Goal: Task Accomplishment & Management: Use online tool/utility

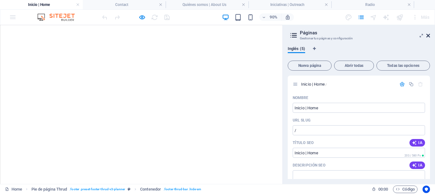
click at [428, 37] on icon at bounding box center [429, 35] width 4 height 5
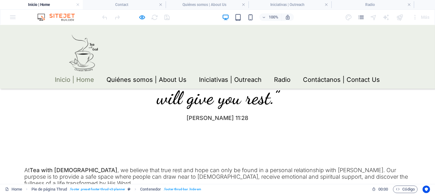
scroll to position [364, 0]
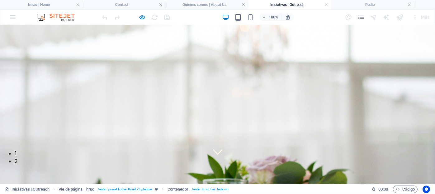
scroll to position [24, 0]
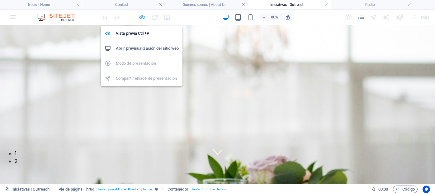
drag, startPoint x: 143, startPoint y: 15, endPoint x: 203, endPoint y: 70, distance: 81.4
click at [143, 15] on icon "button" at bounding box center [142, 17] width 7 height 7
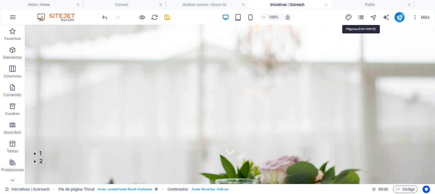
click at [358, 17] on icon "pages" at bounding box center [361, 17] width 7 height 7
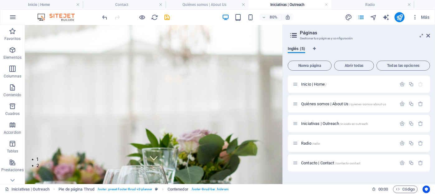
click at [379, 19] on div "Más" at bounding box center [389, 17] width 88 height 10
click at [375, 17] on icon "navigator" at bounding box center [373, 17] width 7 height 7
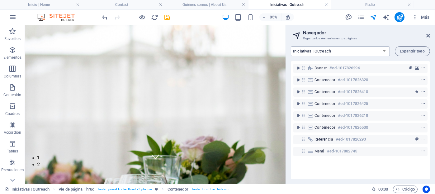
click at [383, 51] on select "Inicio | Home Quiénes somos | About Us Iniciativas | Outreach Radio Contacto | …" at bounding box center [340, 51] width 99 height 10
select select "18278562-en"
click at [291, 46] on select "Inicio | Home Quiénes somos | About Us Iniciativas | Outreach Radio Contacto | …" at bounding box center [340, 51] width 99 height 10
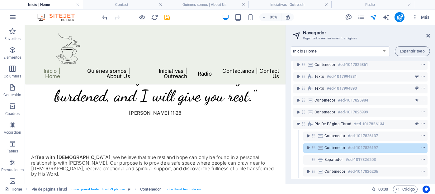
scroll to position [219, 0]
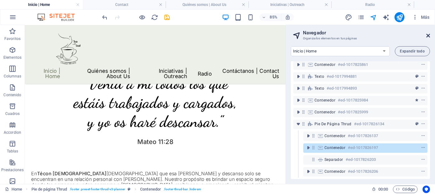
drag, startPoint x: 430, startPoint y: 34, endPoint x: 199, endPoint y: 83, distance: 236.2
click at [430, 34] on icon at bounding box center [429, 35] width 4 height 5
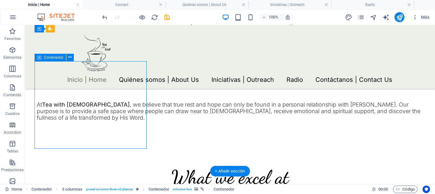
scroll to position [450, 0]
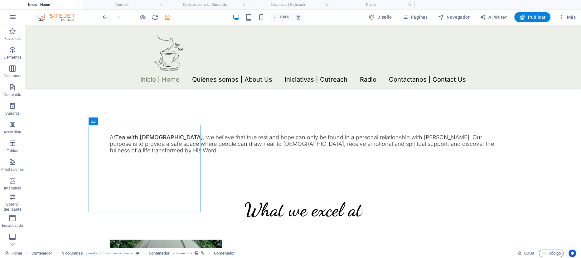
scroll to position [386, 0]
drag, startPoint x: 460, startPoint y: 27, endPoint x: 391, endPoint y: 222, distance: 206.6
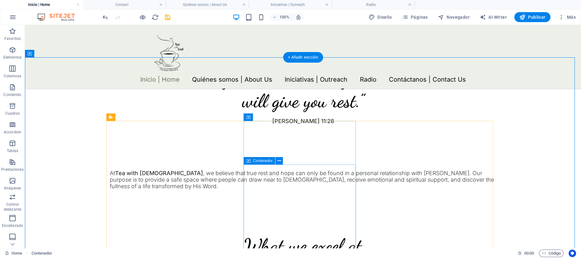
scroll to position [351, 0]
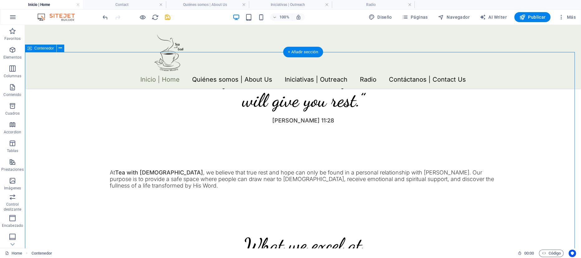
click at [59, 47] on icon at bounding box center [60, 48] width 3 height 7
click at [59, 49] on icon at bounding box center [60, 48] width 3 height 7
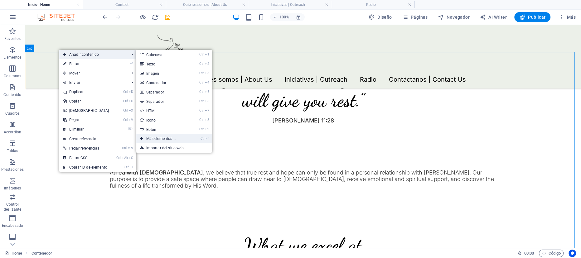
click at [158, 139] on link "Ctrl ⏎ Más elementos ..." at bounding box center [162, 138] width 52 height 9
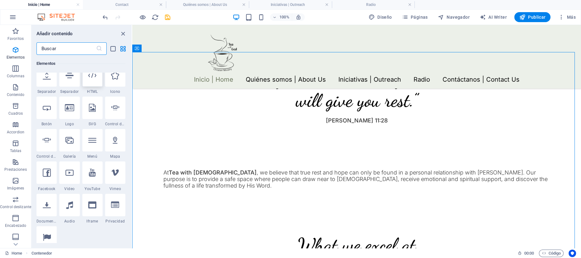
scroll to position [161, 0]
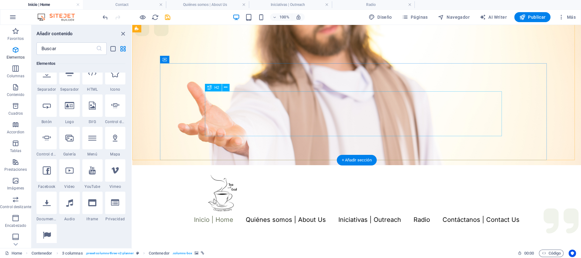
scroll to position [9, 0]
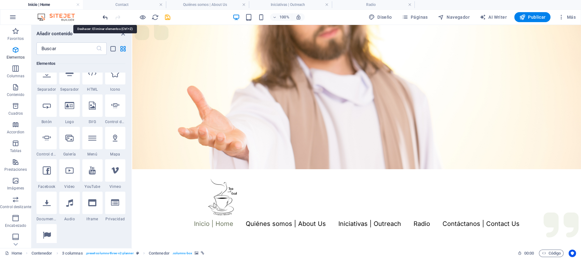
click at [106, 17] on icon "undo" at bounding box center [105, 17] width 7 height 7
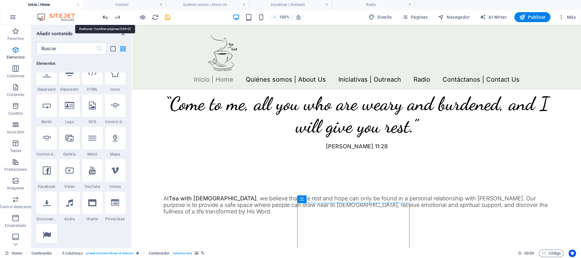
scroll to position [396, 0]
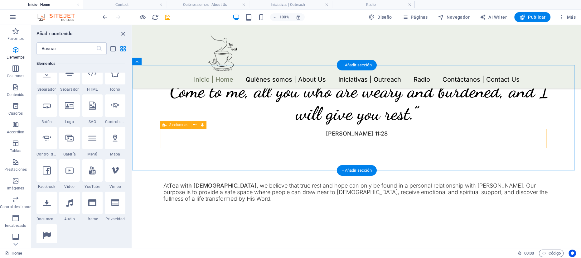
scroll to position [317, 0]
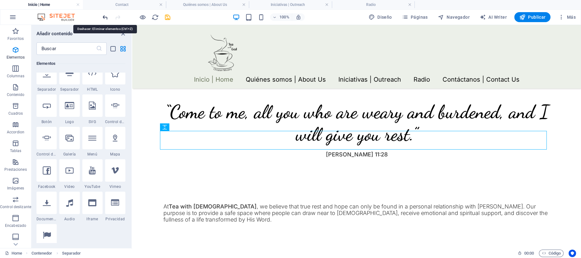
click at [105, 18] on icon "undo" at bounding box center [105, 17] width 7 height 7
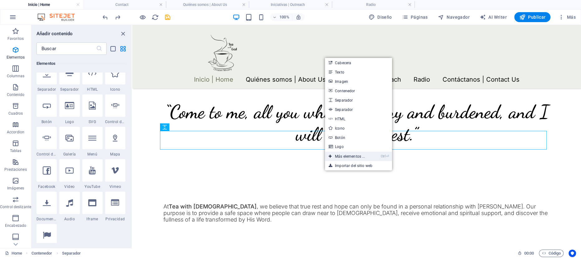
click at [348, 157] on link "Ctrl ⏎ Más elementos ..." at bounding box center [347, 156] width 44 height 9
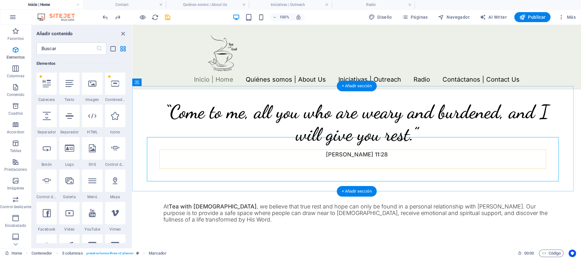
scroll to position [118, 0]
click at [70, 187] on div at bounding box center [69, 181] width 20 height 22
select select "4"
select select "%"
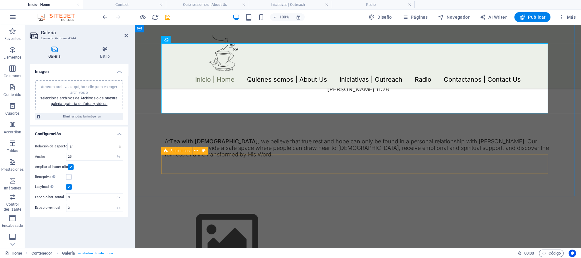
scroll to position [387, 0]
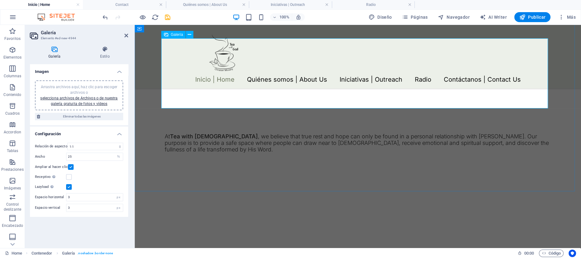
drag, startPoint x: 237, startPoint y: 94, endPoint x: 259, endPoint y: 175, distance: 84.6
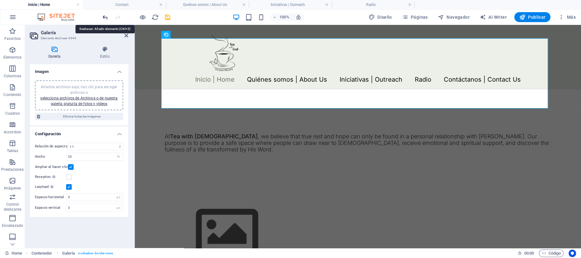
click at [104, 16] on icon "undo" at bounding box center [105, 17] width 7 height 7
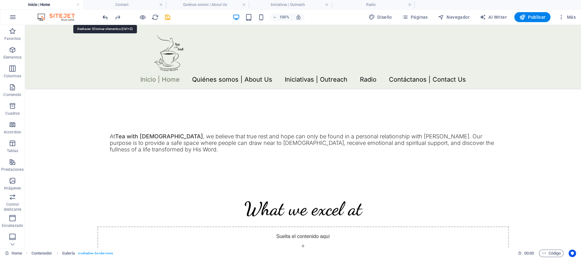
scroll to position [317, 0]
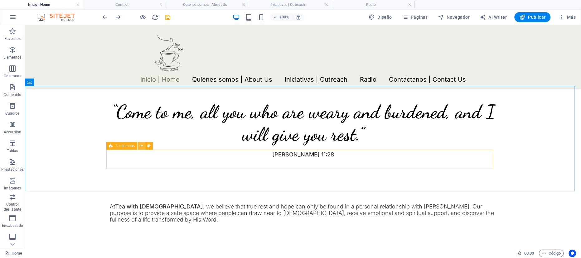
click at [142, 146] on icon at bounding box center [140, 146] width 3 height 7
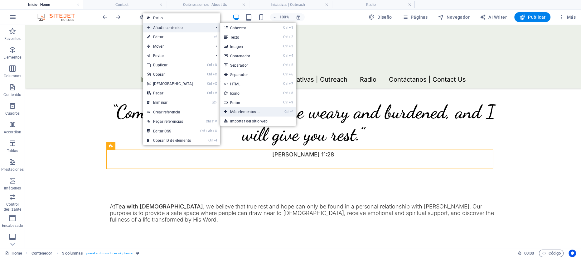
click at [250, 111] on link "Ctrl ⏎ Más elementos ..." at bounding box center [246, 111] width 52 height 9
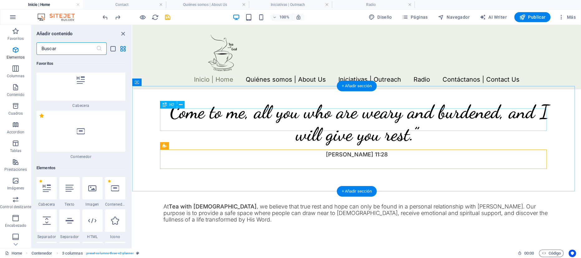
scroll to position [118, 0]
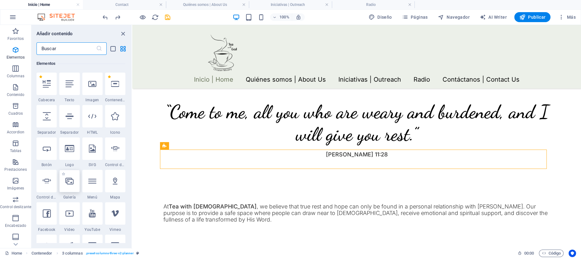
click at [70, 188] on div at bounding box center [69, 181] width 20 height 22
select select "4"
select select "%"
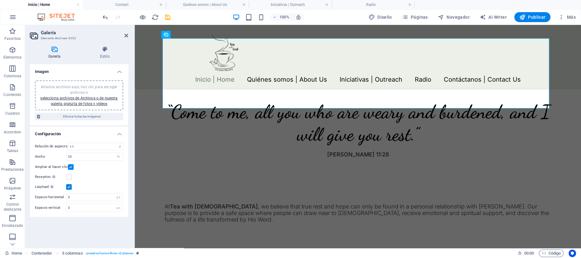
click at [70, 188] on div "Galería Elemento #ed-new-5052 Galería Estilo Imagen Arrastra archivos aquí, haz…" at bounding box center [303, 136] width 556 height 223
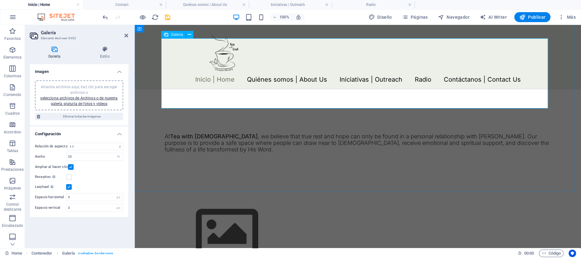
click at [255, 193] on img at bounding box center [227, 233] width 125 height 70
click at [105, 17] on icon "undo" at bounding box center [105, 17] width 7 height 7
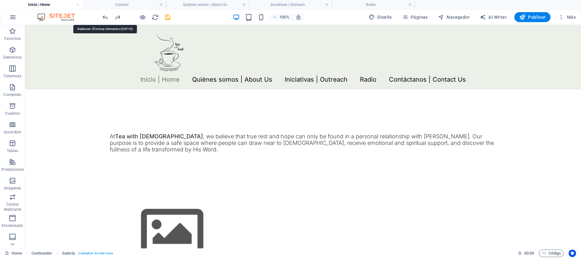
scroll to position [317, 0]
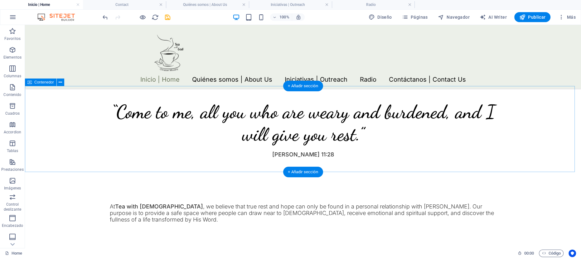
click at [59, 81] on icon at bounding box center [60, 82] width 3 height 7
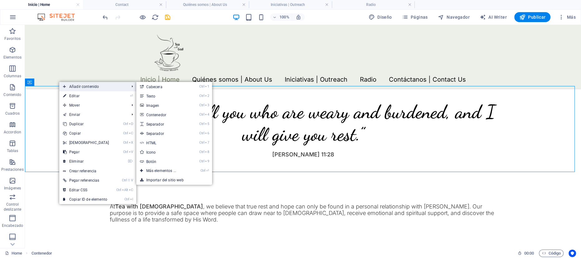
click at [86, 86] on span "Añadir contenido" at bounding box center [93, 86] width 68 height 9
click at [162, 171] on link "Ctrl ⏎ Más elementos ..." at bounding box center [162, 170] width 52 height 9
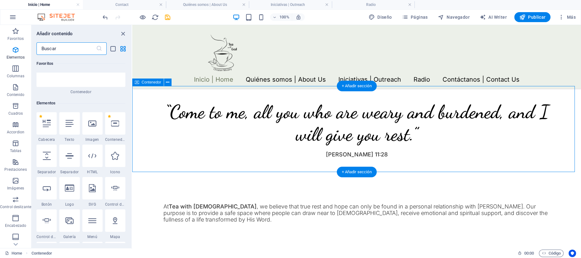
scroll to position [118, 0]
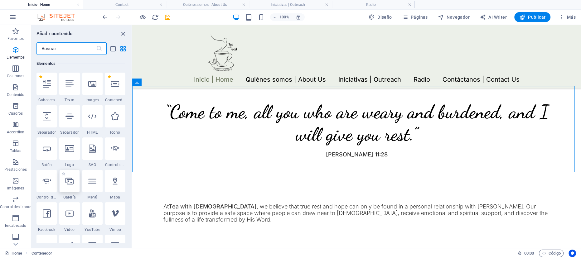
click at [70, 183] on icon at bounding box center [69, 181] width 8 height 8
select select "4"
select select "%"
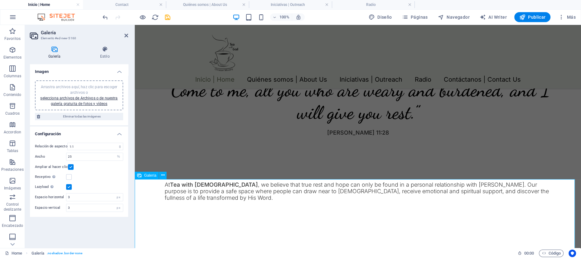
scroll to position [310, 0]
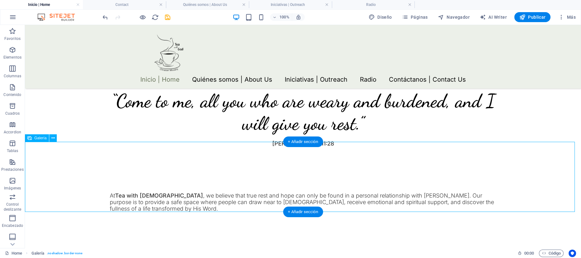
scroll to position [329, 0]
drag, startPoint x: 295, startPoint y: 206, endPoint x: 324, endPoint y: 234, distance: 40.8
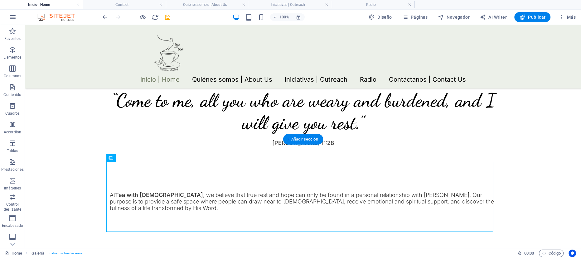
scroll to position [331, 0]
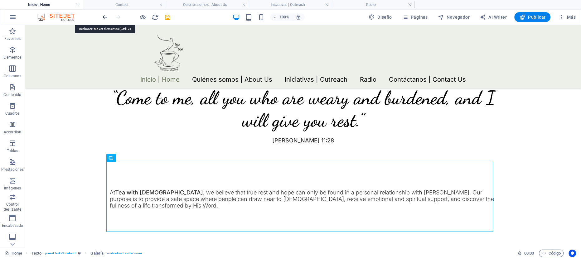
click at [106, 16] on icon "undo" at bounding box center [105, 17] width 7 height 7
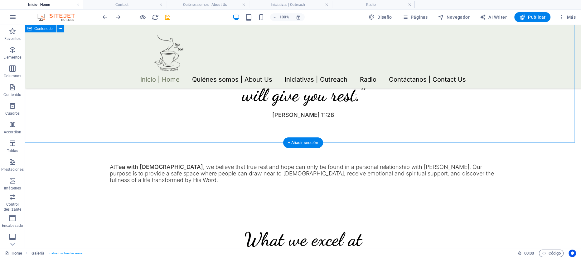
scroll to position [1052, 0]
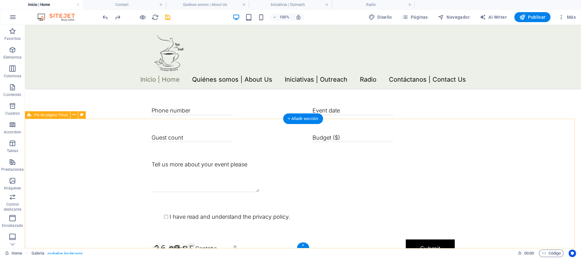
click at [74, 114] on icon at bounding box center [73, 115] width 3 height 7
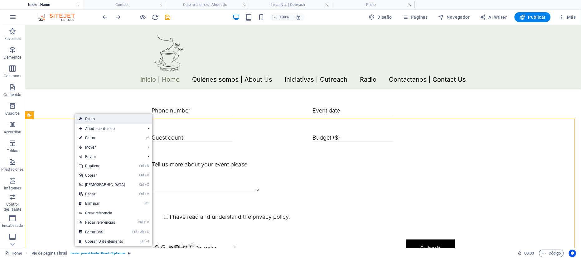
click at [89, 118] on link "Estilo" at bounding box center [113, 118] width 77 height 9
select select "rem"
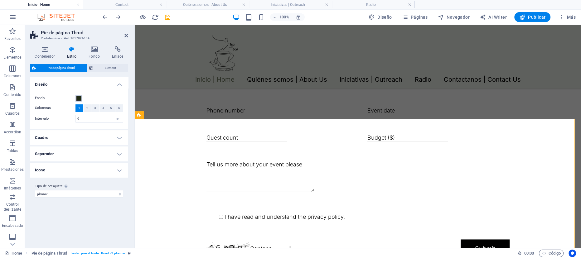
click at [79, 97] on span at bounding box center [78, 98] width 5 height 5
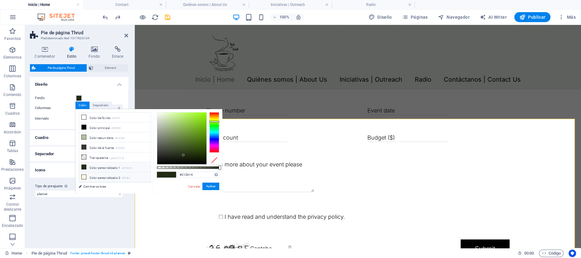
click at [97, 176] on li "Color personalizado 2 #fff8e1" at bounding box center [115, 177] width 72 height 10
type input "#fff8e1"
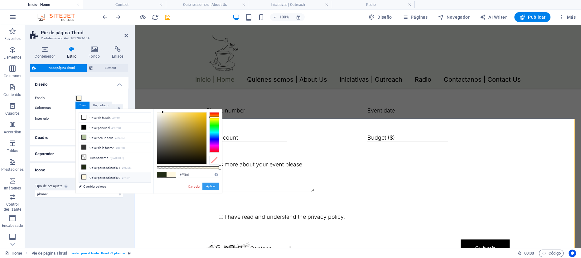
click at [211, 188] on button "Aplicar" at bounding box center [210, 186] width 17 height 7
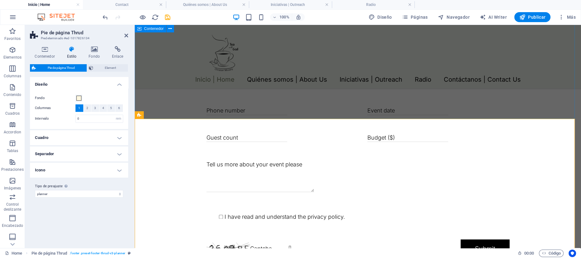
click at [435, 106] on div "Get in touch Lorem ipsum dolor sit amet, consectetur adipiscing elit, sed do ei…" at bounding box center [358, 136] width 446 height 287
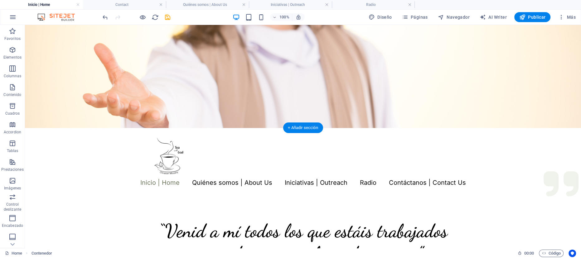
scroll to position [0, 0]
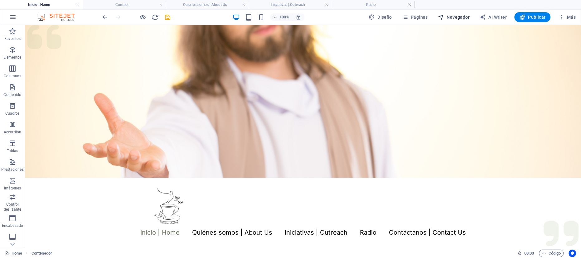
click at [435, 18] on span "Navegador" at bounding box center [454, 17] width 32 height 6
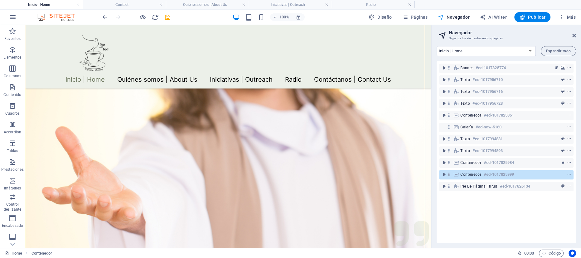
scroll to position [881, 0]
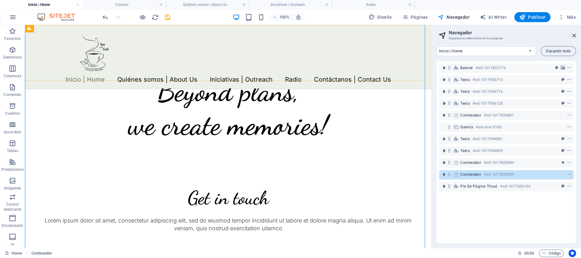
click at [409, 66] on div "Menu Inicio | Home Quiénes somos | About Us Iniciativas | Outreach Radio Contác…" at bounding box center [228, 57] width 406 height 64
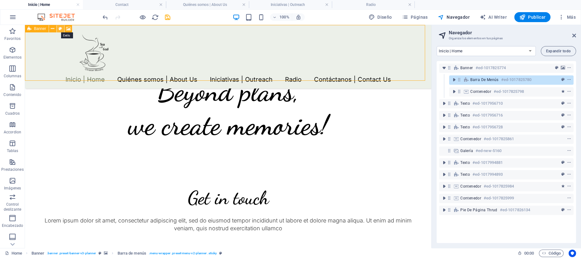
click at [60, 28] on icon at bounding box center [60, 29] width 3 height 7
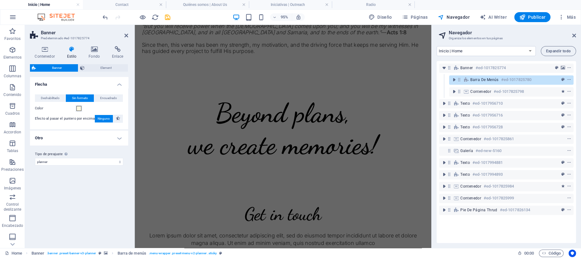
scroll to position [0, 0]
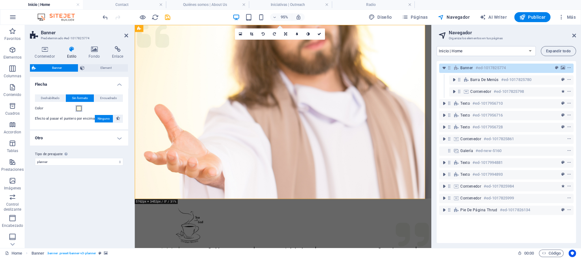
click at [79, 109] on span at bounding box center [78, 108] width 5 height 5
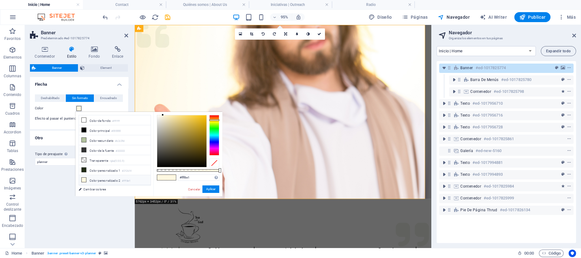
click at [90, 86] on h4 "Flecha" at bounding box center [79, 82] width 98 height 11
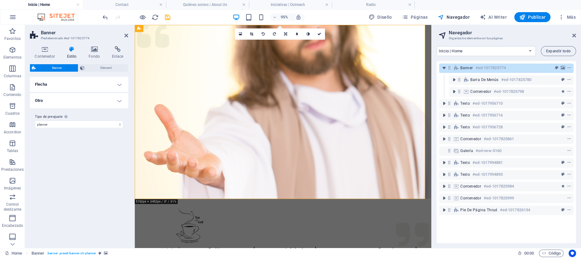
click at [96, 86] on h4 "Flecha" at bounding box center [79, 84] width 98 height 15
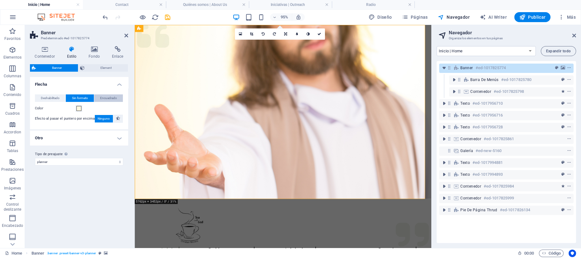
click at [109, 101] on span "Encuadrado" at bounding box center [108, 97] width 17 height 7
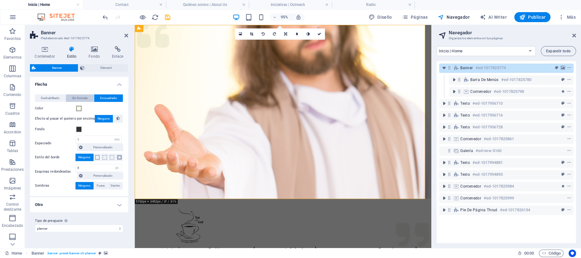
click at [79, 98] on span "Sin formato" at bounding box center [80, 97] width 16 height 7
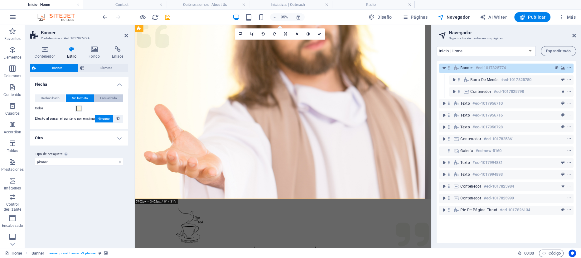
click at [108, 96] on span "Encuadrado" at bounding box center [108, 97] width 17 height 7
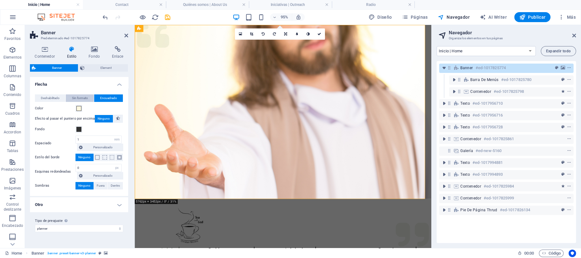
click at [80, 96] on span "Sin formato" at bounding box center [80, 97] width 16 height 7
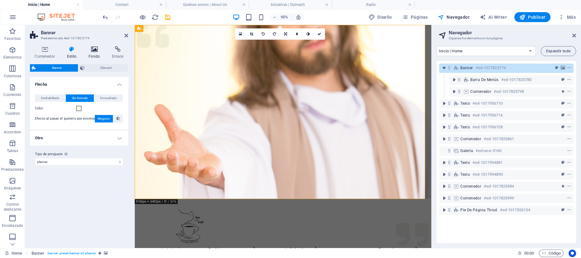
click at [96, 48] on icon at bounding box center [94, 49] width 21 height 6
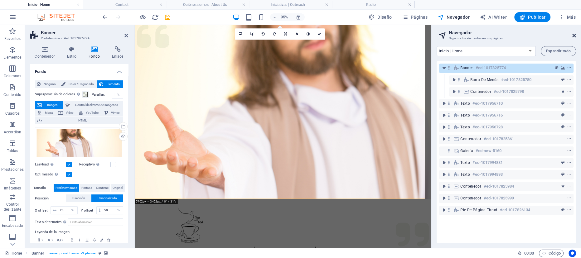
click at [435, 34] on icon at bounding box center [574, 35] width 4 height 5
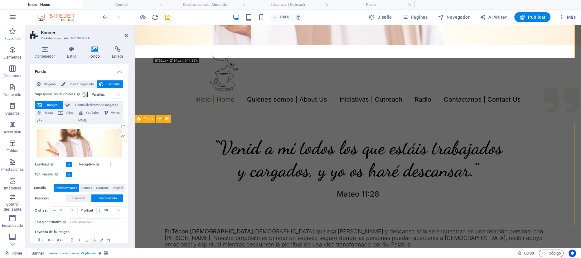
scroll to position [135, 0]
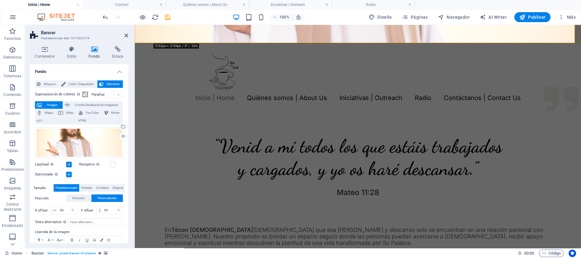
click at [128, 35] on aside "Banner Predeterminado #ed-1017825774 Contenedor Estilo Fondo Enlace Tamaño Altu…" at bounding box center [80, 136] width 110 height 223
click at [125, 34] on icon at bounding box center [126, 35] width 4 height 5
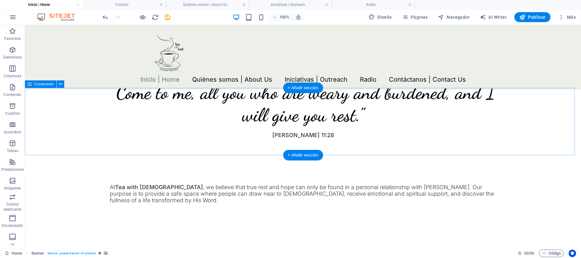
scroll to position [337, 0]
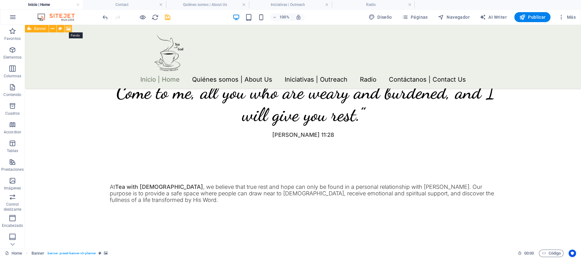
click at [68, 27] on icon at bounding box center [68, 29] width 5 height 7
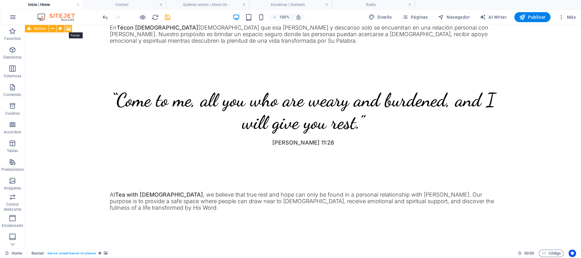
select select "%"
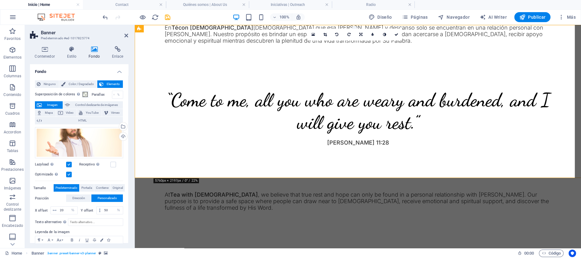
scroll to position [0, 0]
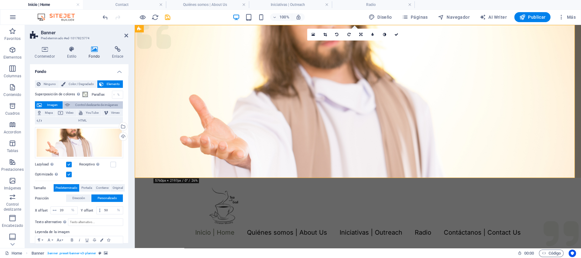
click at [79, 105] on span "Control deslizante de imágenes" at bounding box center [96, 104] width 49 height 7
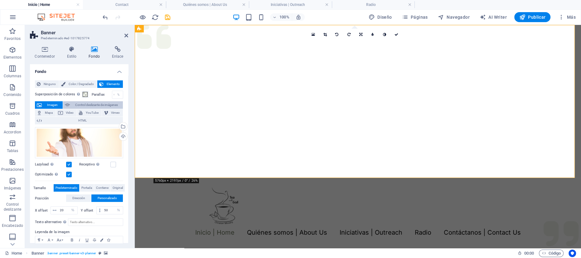
select select "ms"
select select "s"
select select "progressive"
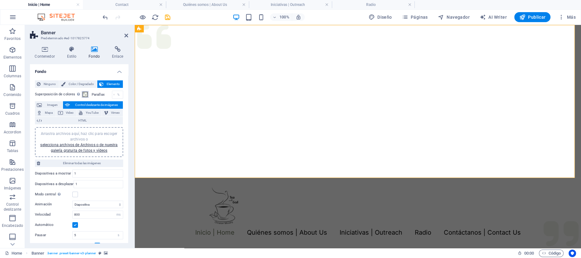
click at [83, 95] on span at bounding box center [85, 94] width 5 height 5
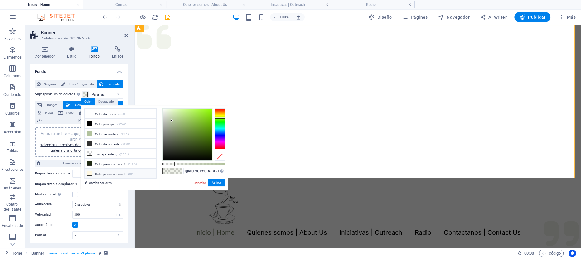
click at [104, 171] on li "Color personalizado 2 #fff8e1" at bounding box center [120, 174] width 72 height 10
type input "rgba(255, 248, 225, 0.2)"
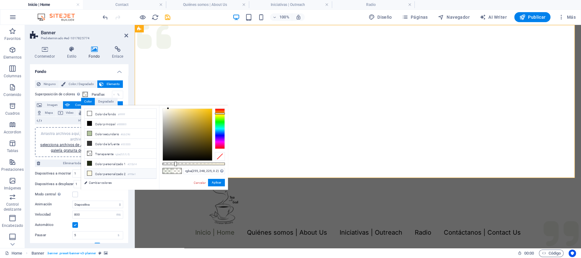
click at [104, 171] on li "Color personalizado 2 #fff8e1" at bounding box center [120, 174] width 72 height 10
click at [120, 71] on h4 "Fondo" at bounding box center [79, 69] width 98 height 11
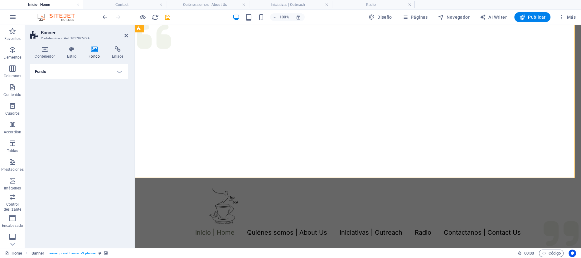
click at [85, 74] on h4 "Fondo" at bounding box center [79, 71] width 98 height 15
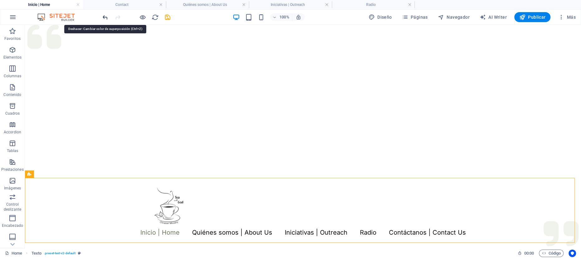
click at [107, 17] on icon "undo" at bounding box center [105, 17] width 7 height 7
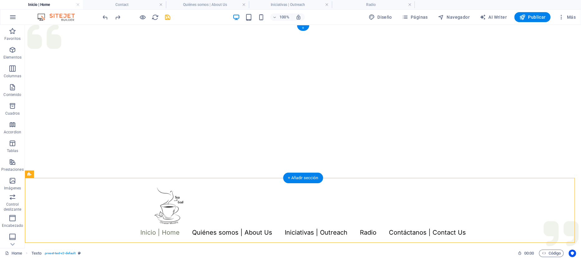
click at [80, 75] on div at bounding box center [303, 101] width 556 height 153
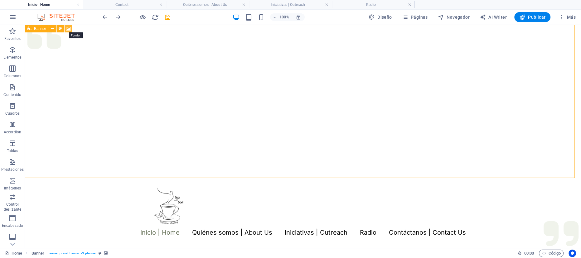
click at [68, 27] on icon at bounding box center [68, 29] width 5 height 7
select select "ms"
select select "s"
select select "progressive"
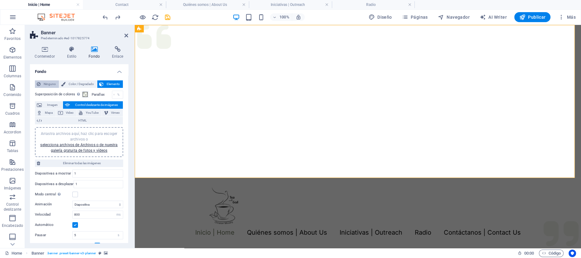
click at [49, 82] on span "Ninguno" at bounding box center [49, 83] width 15 height 7
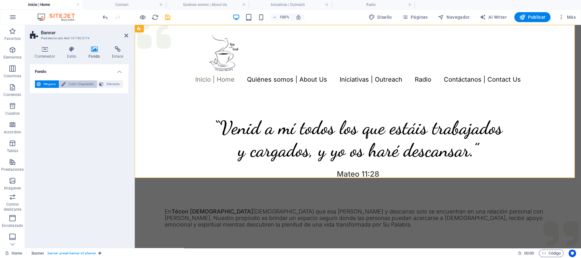
click at [79, 84] on span "Color / Degradado" at bounding box center [81, 83] width 28 height 7
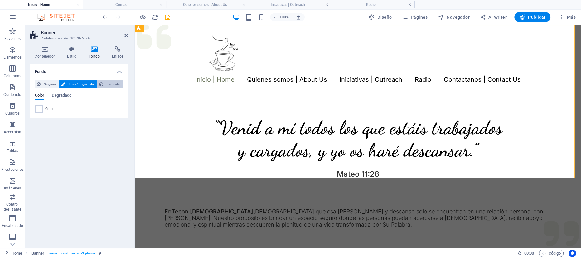
click at [113, 83] on span "Elemento" at bounding box center [113, 83] width 16 height 7
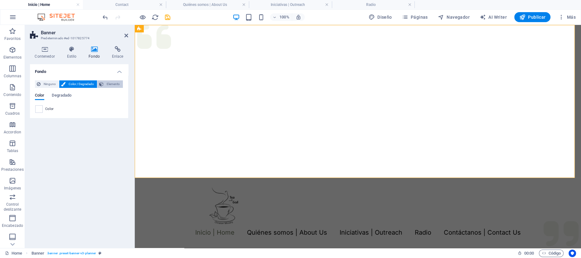
select select "ms"
select select "s"
select select "progressive"
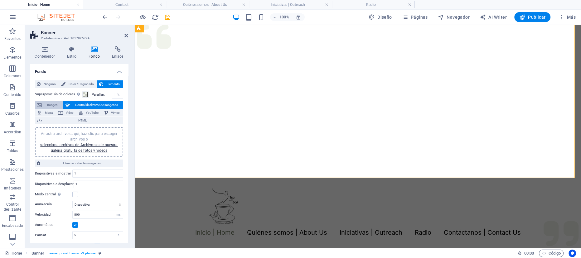
click at [48, 104] on span "Imagen" at bounding box center [52, 104] width 17 height 7
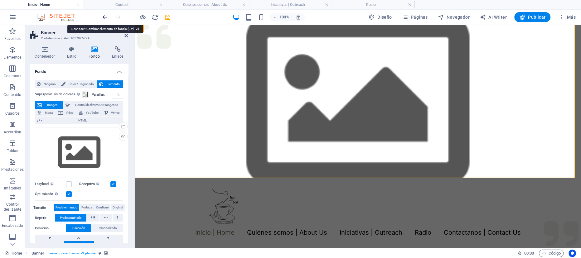
click at [103, 16] on icon "undo" at bounding box center [105, 17] width 7 height 7
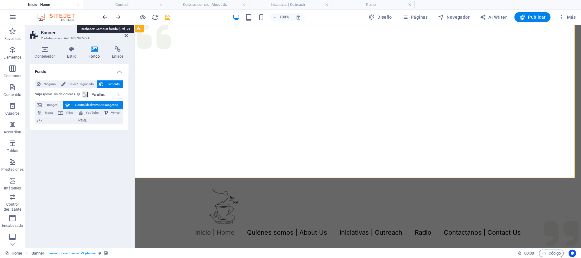
click at [103, 16] on icon "undo" at bounding box center [105, 17] width 7 height 7
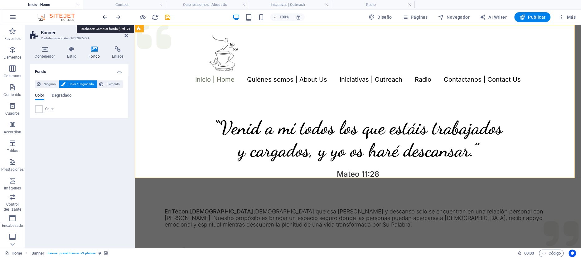
click at [103, 16] on icon "undo" at bounding box center [105, 17] width 7 height 7
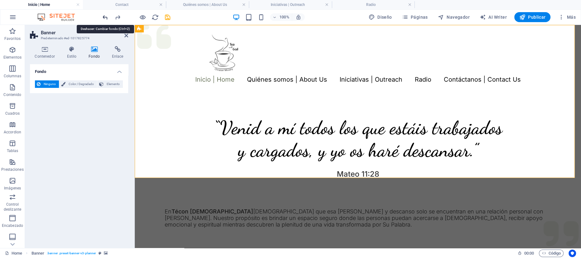
click at [103, 16] on icon "undo" at bounding box center [105, 17] width 7 height 7
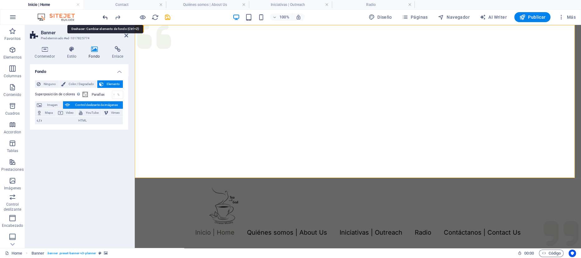
click at [103, 16] on icon "undo" at bounding box center [105, 17] width 7 height 7
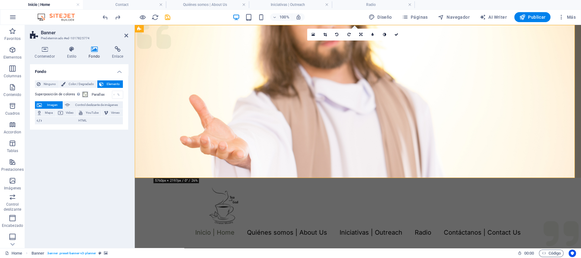
click at [101, 153] on div "Fondo Ninguno Color / Degradado Elemento Estirar fondo a ancho completo Superpo…" at bounding box center [79, 153] width 98 height 179
click at [95, 165] on div "Fondo Ninguno Color / Degradado Elemento Estirar fondo a ancho completo Superpo…" at bounding box center [79, 153] width 98 height 179
click at [83, 94] on span at bounding box center [85, 94] width 5 height 5
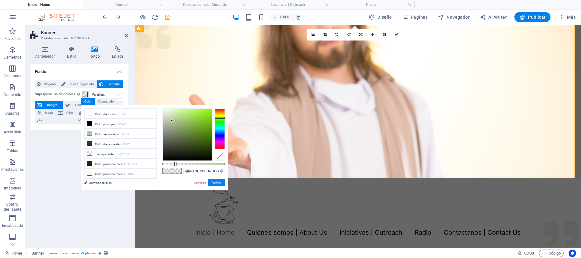
click at [83, 94] on span at bounding box center [85, 94] width 5 height 5
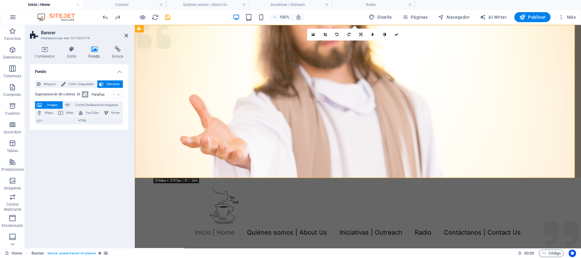
click at [83, 94] on span at bounding box center [85, 94] width 5 height 5
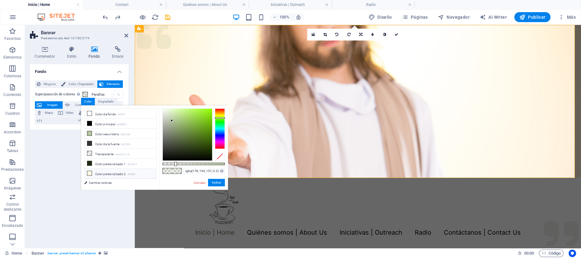
click at [120, 175] on li "Color personalizado 2 #fff8e1" at bounding box center [120, 174] width 72 height 10
type input "rgba(255, 248, 225, 0.2)"
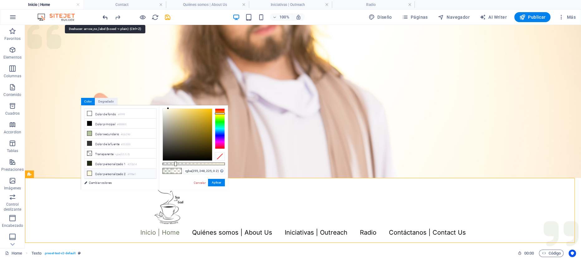
click at [105, 18] on icon "undo" at bounding box center [105, 17] width 7 height 7
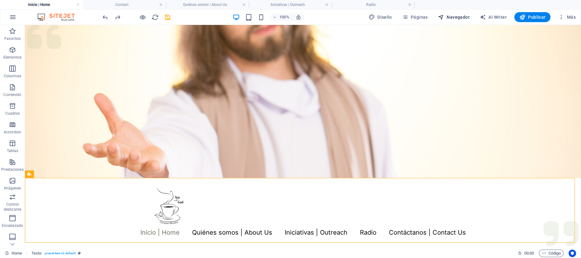
click at [435, 19] on span "Navegador" at bounding box center [454, 17] width 32 height 6
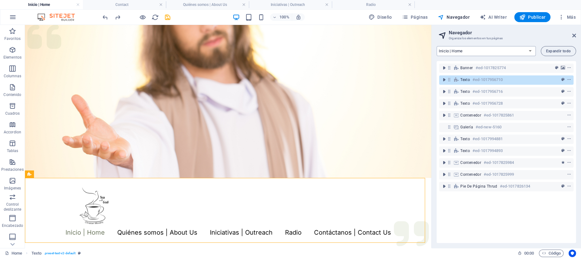
click at [435, 50] on select "Inicio | Home Quiénes somos | About Us Iniciativas | Outreach Radio Contacto | …" at bounding box center [485, 51] width 99 height 10
click at [435, 46] on select "Inicio | Home Quiénes somos | About Us Iniciativas | Outreach Radio Contacto | …" at bounding box center [485, 51] width 99 height 10
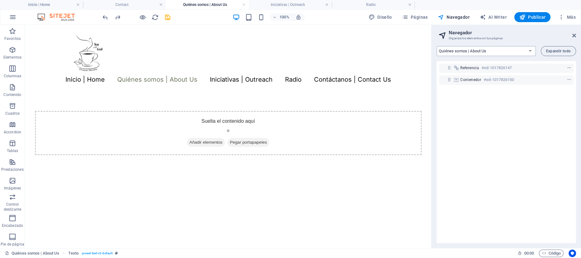
click at [435, 50] on select "Inicio | Home Quiénes somos | About Us Iniciativas | Outreach Radio Contacto | …" at bounding box center [485, 51] width 99 height 10
select select "18278562-en"
click at [435, 46] on select "Inicio | Home Quiénes somos | About Us Iniciativas | Outreach Radio Contacto | …" at bounding box center [485, 51] width 99 height 10
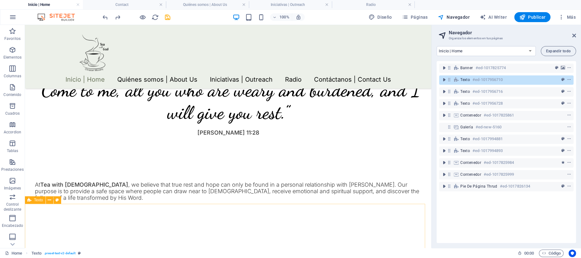
scroll to position [347, 0]
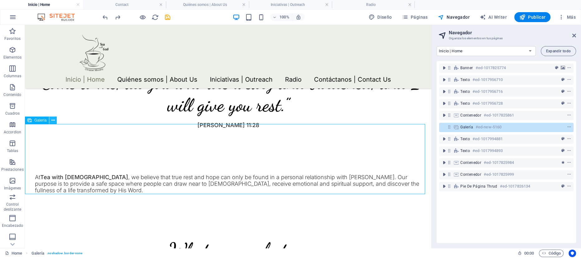
click at [52, 120] on icon at bounding box center [52, 120] width 3 height 7
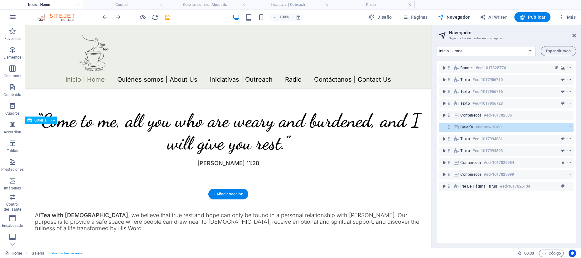
select select "4"
select select "%"
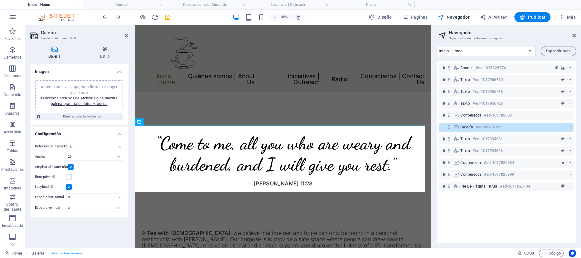
scroll to position [377, 0]
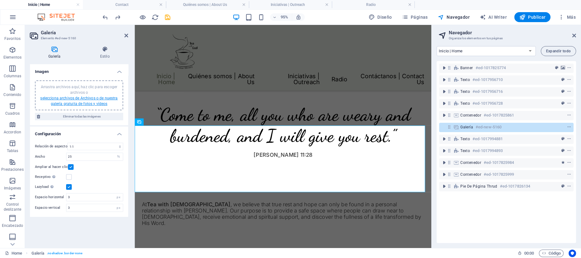
click at [62, 98] on link "selecciona archivos de Archivos o de nuestra galería gratuita de fotos y vídeos" at bounding box center [78, 101] width 77 height 10
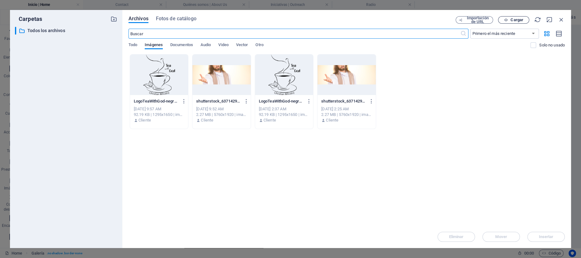
click at [435, 20] on span "Cargar" at bounding box center [516, 20] width 13 height 4
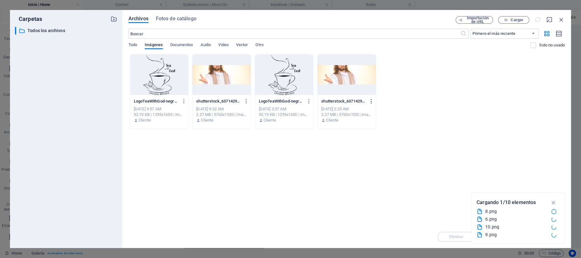
click at [371, 99] on icon "button" at bounding box center [371, 101] width 6 height 6
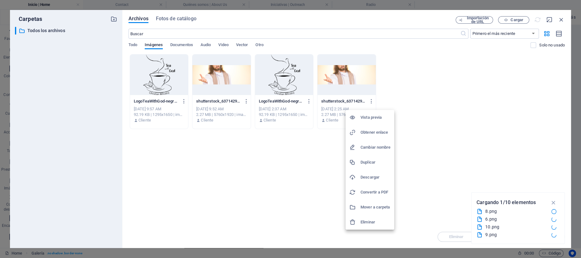
click at [365, 193] on h6 "Eliminar" at bounding box center [375, 221] width 30 height 7
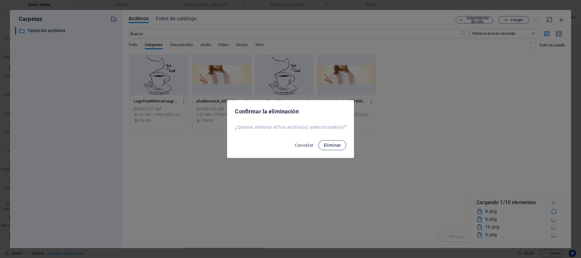
click at [333, 144] on span "Eliminar" at bounding box center [331, 145] width 17 height 5
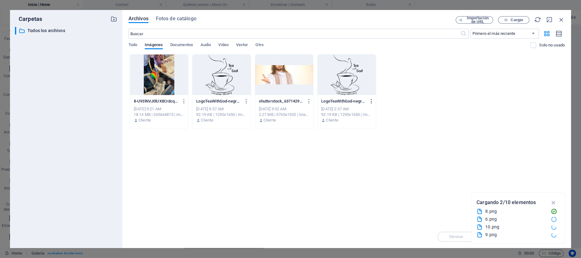
click at [371, 100] on icon "button" at bounding box center [371, 101] width 6 height 6
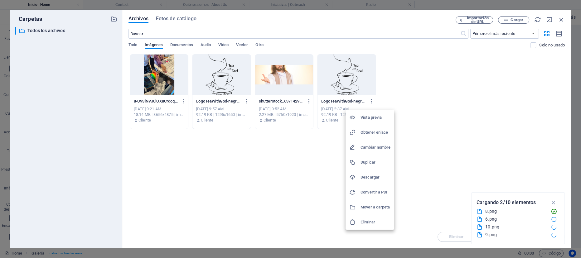
click at [362, 193] on h6 "Eliminar" at bounding box center [375, 221] width 30 height 7
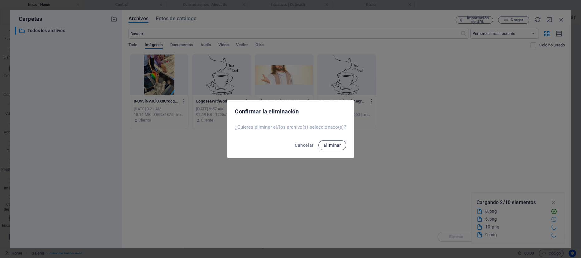
click at [337, 145] on span "Eliminar" at bounding box center [331, 145] width 17 height 5
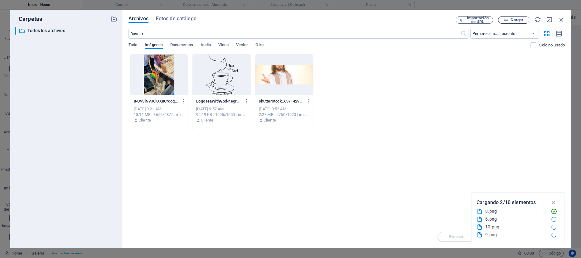
click at [435, 21] on span "Cargar" at bounding box center [516, 20] width 13 height 4
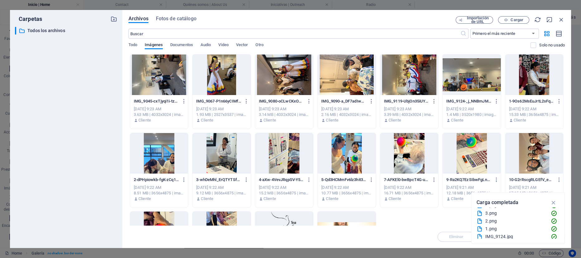
scroll to position [93, 0]
click at [430, 193] on div "IMG_9045-cxTjyqi1i-tz-azzRlrLBg.jpg IMG_9045-cxTjyqi1i-tz-azzRlrLBg.jpg [DATE] …" at bounding box center [346, 170] width 436 height 232
click at [185, 100] on icon "button" at bounding box center [184, 101] width 6 height 6
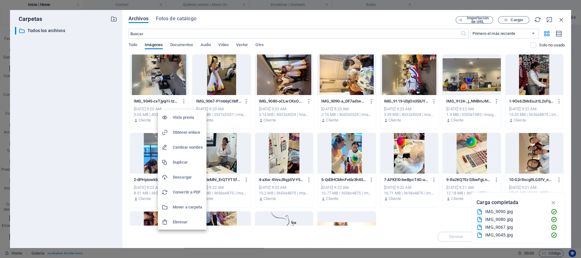
click at [420, 193] on div at bounding box center [290, 129] width 581 height 258
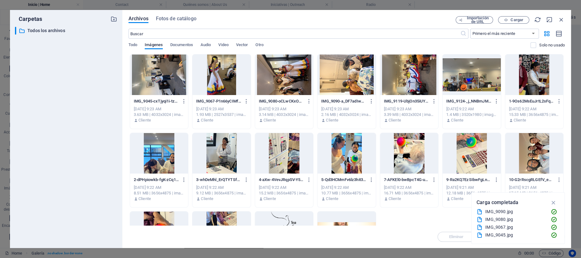
click at [290, 86] on div at bounding box center [284, 75] width 58 height 41
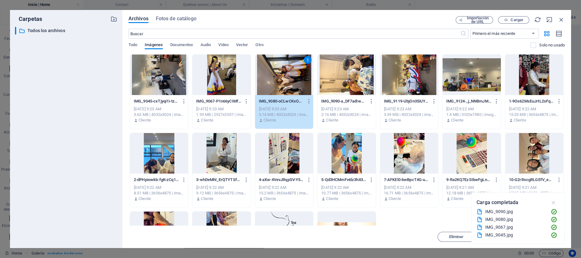
click at [435, 193] on icon "button" at bounding box center [553, 202] width 7 height 7
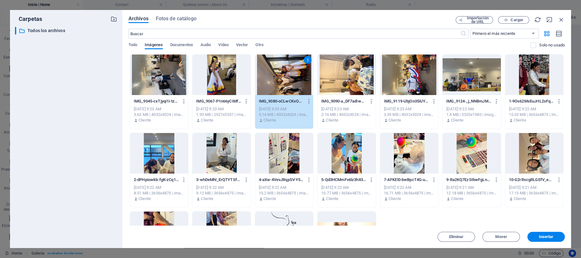
click at [170, 101] on p "IMG_9045-cxTjyqi1i-tz-azzRlrLBg.jpg" at bounding box center [156, 101] width 45 height 6
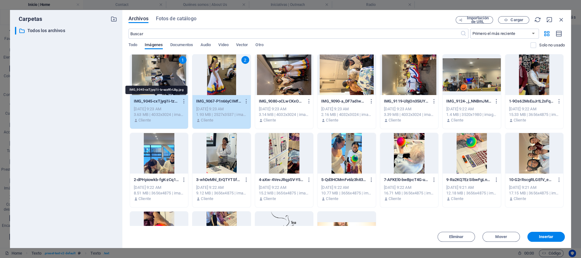
scroll to position [630, 0]
click at [158, 79] on div "1" at bounding box center [159, 75] width 58 height 41
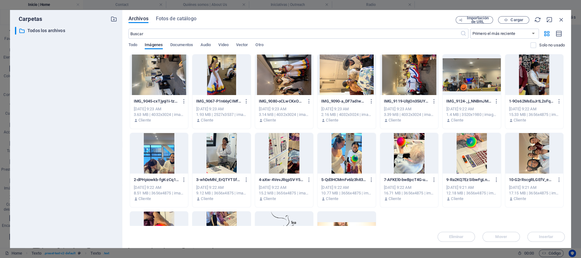
click at [158, 79] on div at bounding box center [159, 75] width 58 height 41
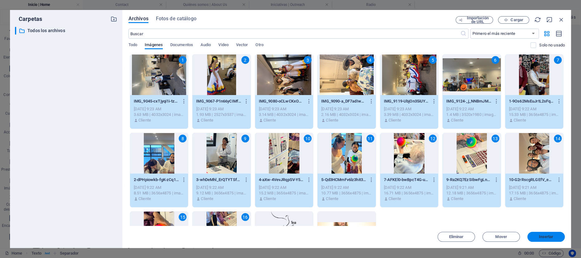
click at [435, 193] on span "Insertar" at bounding box center [546, 237] width 15 height 4
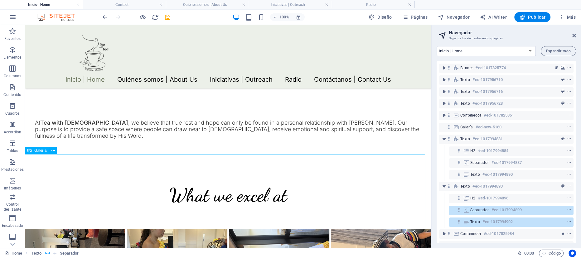
scroll to position [407, 0]
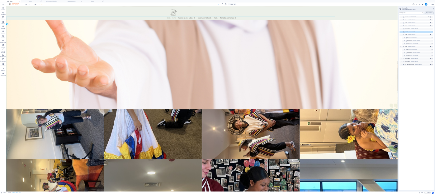
scroll to position [394, 0]
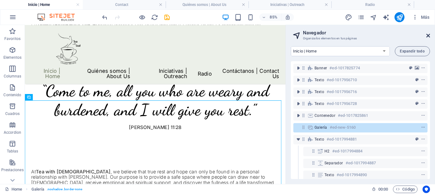
click at [430, 35] on icon at bounding box center [429, 35] width 4 height 5
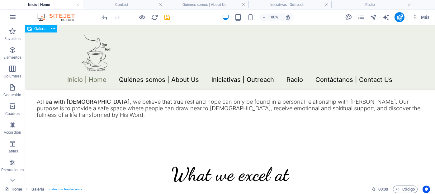
scroll to position [422, 0]
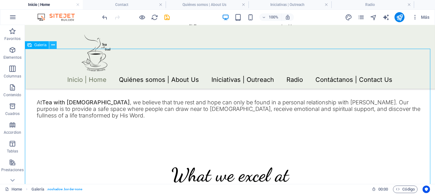
click at [52, 45] on icon at bounding box center [52, 45] width 3 height 7
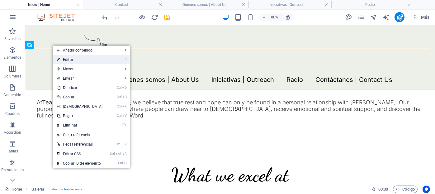
click at [82, 59] on link "⏎ Editar" at bounding box center [80, 59] width 54 height 9
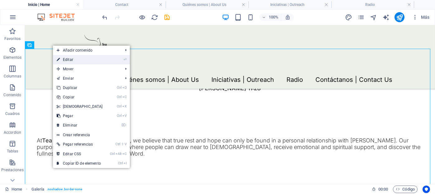
select select "4"
select select "%"
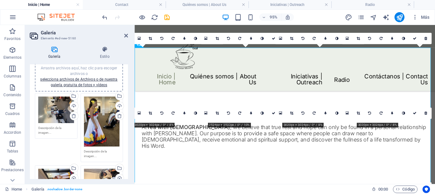
scroll to position [21, 0]
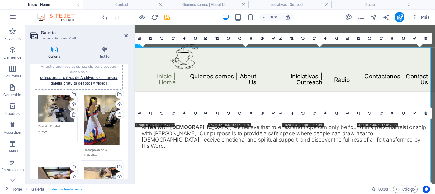
click at [46, 130] on textarea at bounding box center [56, 131] width 36 height 14
click at [49, 106] on div "Arrastra archivos aquí, haz clic para escoger archivos o selecciona archivos de…" at bounding box center [56, 108] width 36 height 27
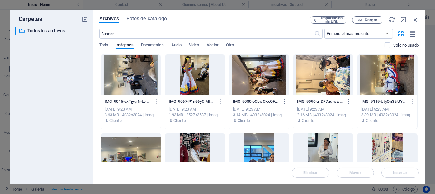
click at [136, 73] on div at bounding box center [131, 75] width 60 height 41
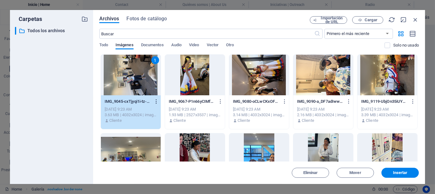
click at [157, 101] on icon "button" at bounding box center [157, 101] width 6 height 6
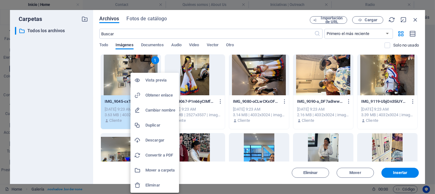
click at [155, 79] on h6 "Vista previa" at bounding box center [161, 79] width 30 height 7
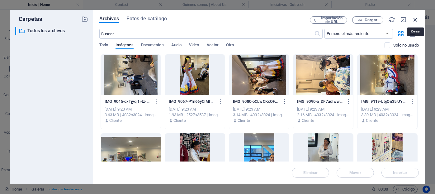
click at [415, 19] on icon "button" at bounding box center [415, 19] width 7 height 7
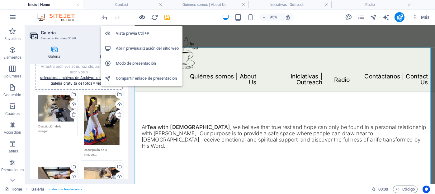
click at [141, 18] on icon "button" at bounding box center [142, 17] width 7 height 7
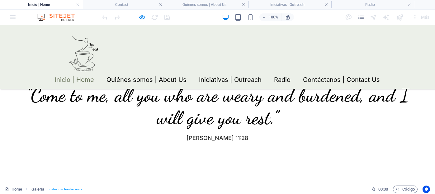
scroll to position [411, 0]
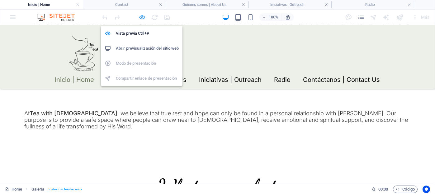
click at [143, 17] on icon "button" at bounding box center [142, 17] width 7 height 7
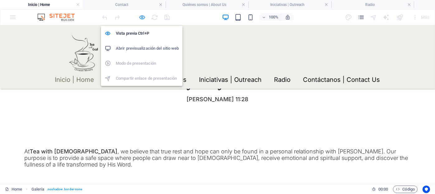
select select "4"
select select "%"
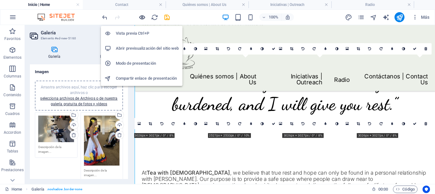
scroll to position [448, 0]
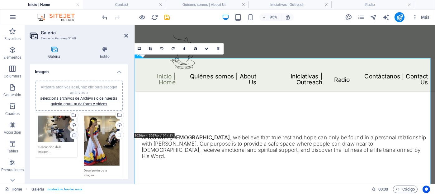
click at [74, 133] on icon at bounding box center [73, 134] width 5 height 5
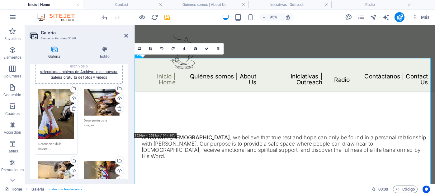
scroll to position [33, 0]
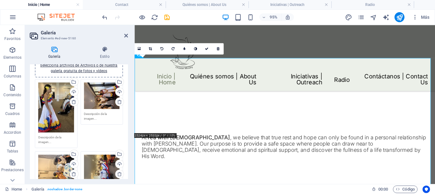
click at [57, 107] on div "Arrastra archivos aquí, haz clic para escoger archivos o selecciona archivos de…" at bounding box center [56, 107] width 36 height 50
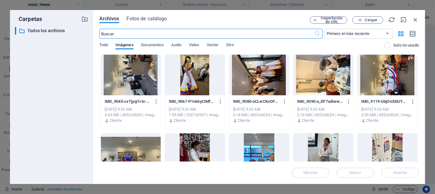
click at [207, 67] on div at bounding box center [195, 75] width 60 height 41
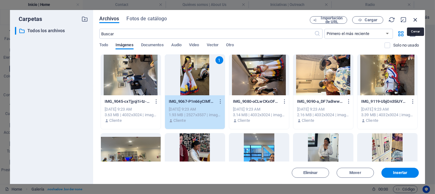
click at [418, 18] on icon "button" at bounding box center [415, 19] width 7 height 7
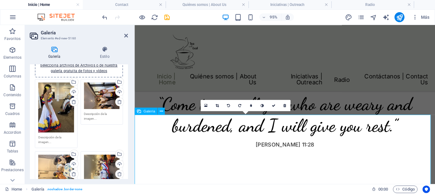
scroll to position [388, 0]
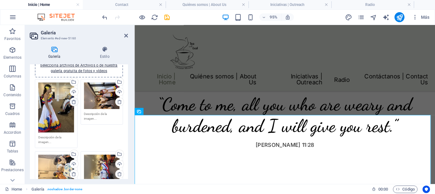
click at [73, 102] on icon at bounding box center [73, 101] width 5 height 5
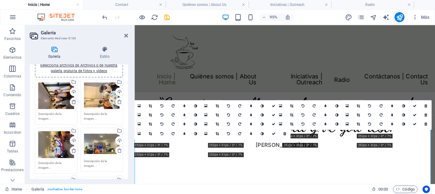
click at [72, 101] on icon at bounding box center [73, 101] width 5 height 5
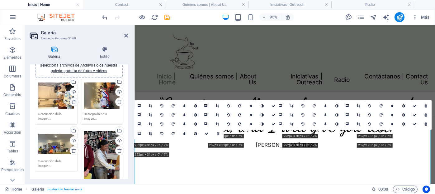
click at [72, 101] on icon at bounding box center [73, 101] width 5 height 5
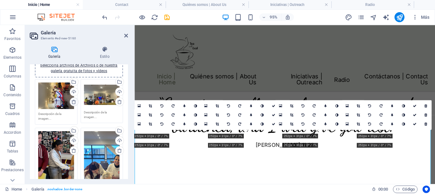
click at [72, 101] on icon at bounding box center [73, 101] width 5 height 5
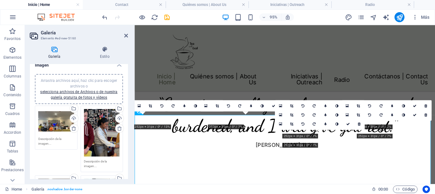
scroll to position [0, 0]
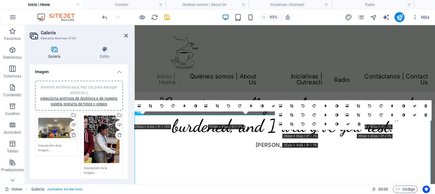
click at [73, 135] on icon at bounding box center [73, 134] width 5 height 5
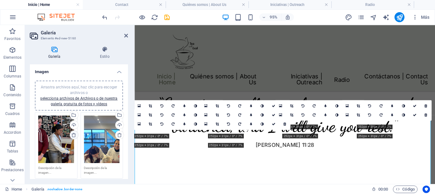
click at [73, 135] on icon at bounding box center [73, 134] width 5 height 5
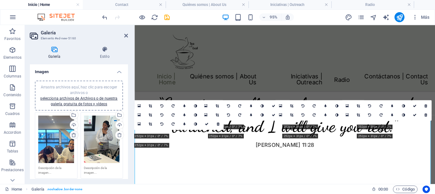
click at [73, 135] on icon at bounding box center [73, 134] width 5 height 5
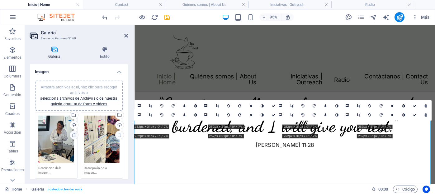
click at [73, 135] on icon at bounding box center [73, 134] width 5 height 5
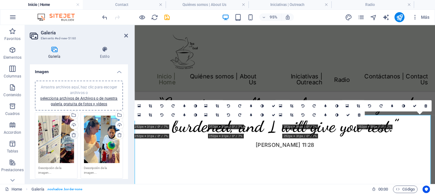
click at [73, 135] on icon at bounding box center [73, 134] width 5 height 5
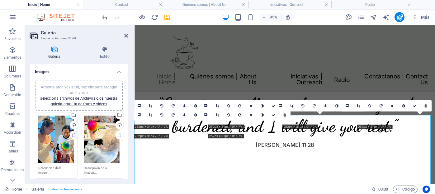
click at [73, 135] on icon at bounding box center [73, 134] width 5 height 5
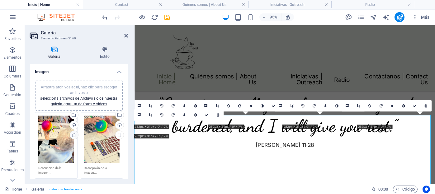
click at [73, 135] on icon at bounding box center [73, 134] width 5 height 5
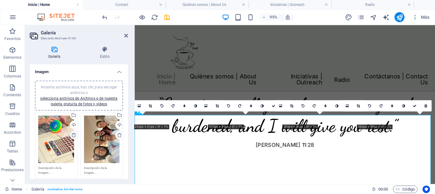
click at [73, 135] on icon at bounding box center [73, 134] width 5 height 5
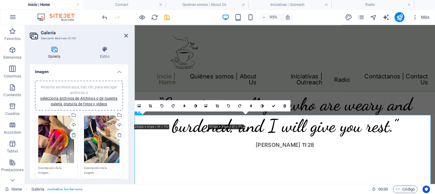
click at [73, 135] on icon at bounding box center [73, 134] width 5 height 5
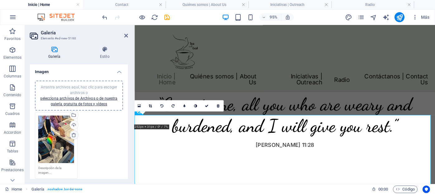
click at [73, 135] on icon at bounding box center [73, 134] width 5 height 5
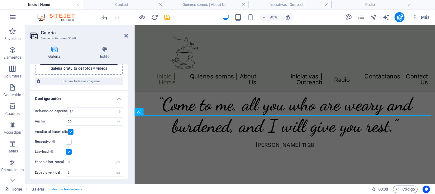
scroll to position [37, 0]
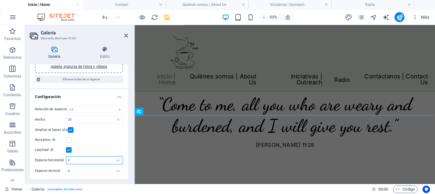
click at [80, 160] on input "3" at bounding box center [94, 159] width 56 height 7
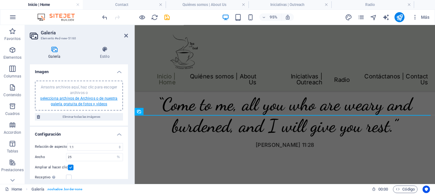
click at [62, 96] on link "selecciona archivos de Archivos o de nuestra galería gratuita de fotos y vídeos" at bounding box center [78, 101] width 77 height 10
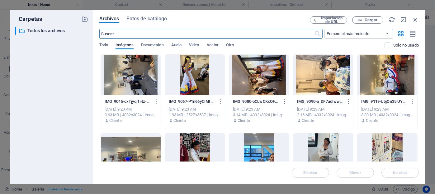
click at [273, 72] on div at bounding box center [259, 75] width 60 height 41
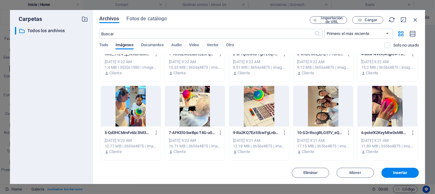
scroll to position [127, 0]
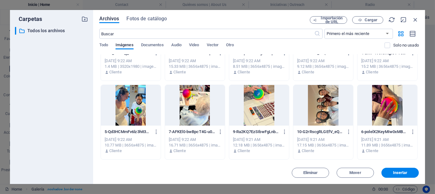
click at [329, 120] on div at bounding box center [324, 105] width 60 height 41
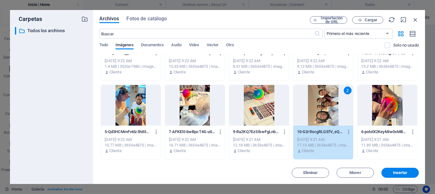
scroll to position [161, 0]
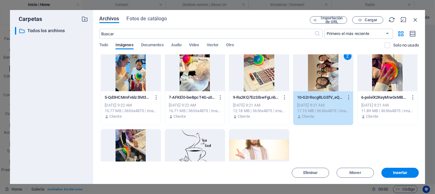
click at [386, 74] on div at bounding box center [388, 70] width 60 height 41
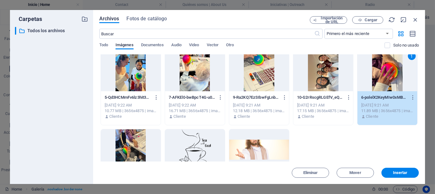
click at [335, 83] on div at bounding box center [324, 70] width 60 height 41
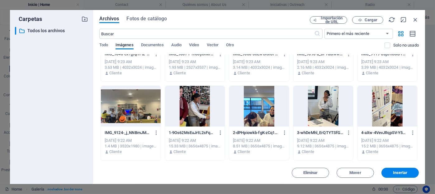
scroll to position [0, 0]
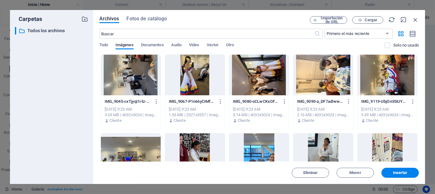
click at [257, 73] on div at bounding box center [259, 75] width 60 height 41
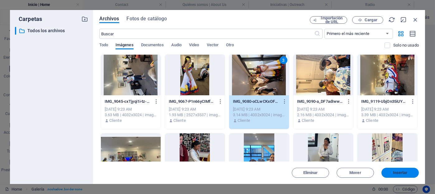
click at [397, 170] on span "Insertar" at bounding box center [400, 172] width 15 height 4
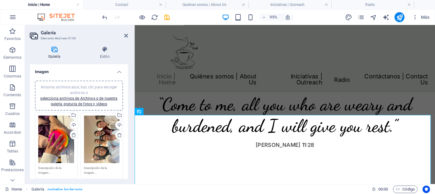
click at [60, 138] on div "Arrastra archivos aquí, haz clic para escoger archivos o selecciona archivos de…" at bounding box center [56, 138] width 36 height 47
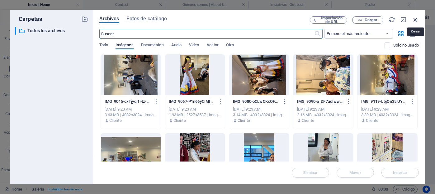
click at [417, 21] on icon "button" at bounding box center [415, 19] width 7 height 7
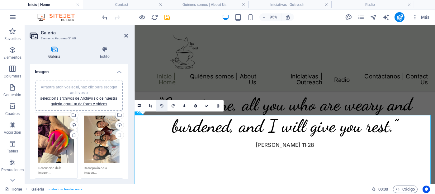
click at [161, 104] on icon at bounding box center [162, 105] width 3 height 3
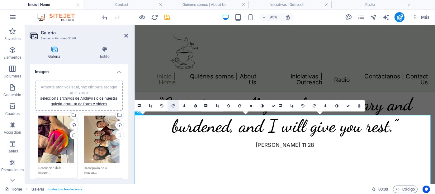
click at [172, 106] on icon at bounding box center [173, 105] width 3 height 3
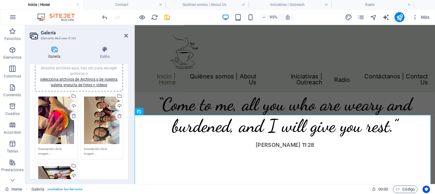
scroll to position [20, 0]
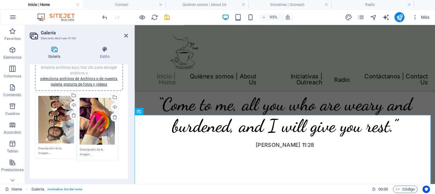
drag, startPoint x: 57, startPoint y: 132, endPoint x: 99, endPoint y: 134, distance: 41.5
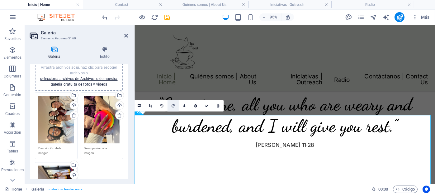
click at [174, 101] on link at bounding box center [172, 105] width 11 height 11
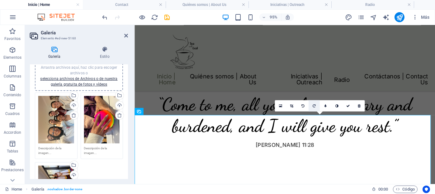
click at [314, 104] on icon at bounding box center [314, 105] width 3 height 3
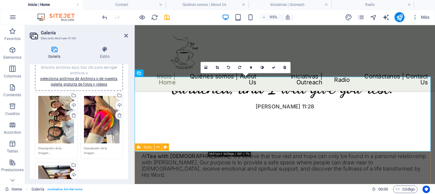
scroll to position [430, 0]
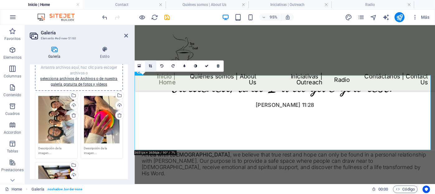
click at [151, 66] on icon at bounding box center [150, 65] width 3 height 3
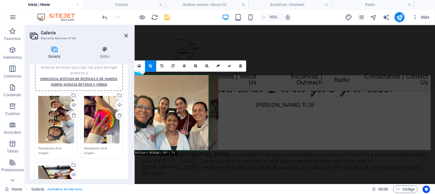
drag, startPoint x: 155, startPoint y: 119, endPoint x: 159, endPoint y: 119, distance: 3.4
click at [159, 119] on div at bounding box center [168, 112] width 99 height 74
click at [232, 64] on link at bounding box center [229, 65] width 11 height 11
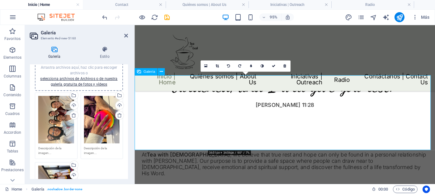
click at [216, 67] on icon at bounding box center [217, 65] width 3 height 3
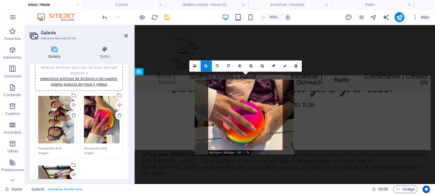
drag, startPoint x: 244, startPoint y: 117, endPoint x: 243, endPoint y: 108, distance: 8.8
click at [243, 108] on div at bounding box center [244, 116] width 99 height 74
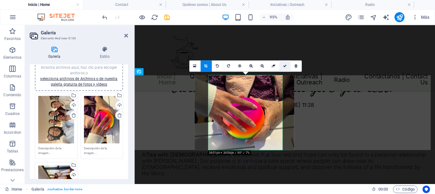
click at [285, 67] on icon at bounding box center [285, 65] width 4 height 3
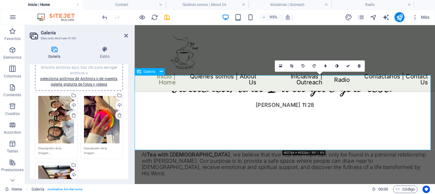
click at [292, 65] on icon at bounding box center [291, 65] width 3 height 3
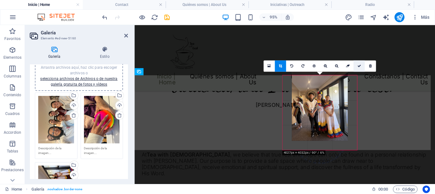
click at [358, 64] on icon at bounding box center [360, 65] width 4 height 3
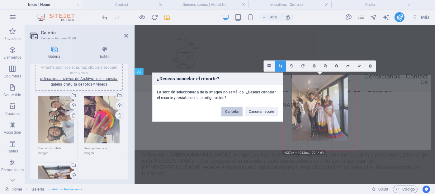
click at [230, 113] on button "Cancelar" at bounding box center [232, 111] width 21 height 9
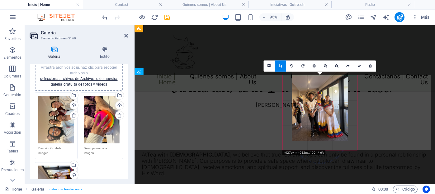
click at [273, 53] on div "Menu Inicio | Home Quiénes somos | About Us Iniciativas | Outreach Radio Contác…" at bounding box center [292, 59] width 317 height 69
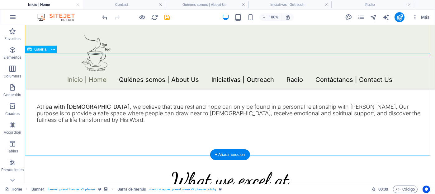
scroll to position [418, 0]
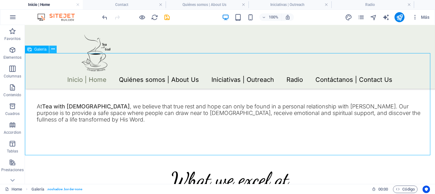
click at [52, 48] on icon at bounding box center [52, 49] width 3 height 7
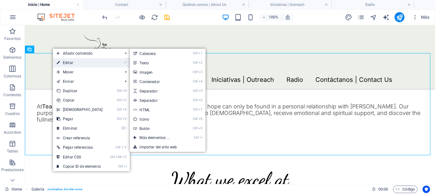
click at [78, 61] on link "⏎ Editar" at bounding box center [80, 62] width 54 height 9
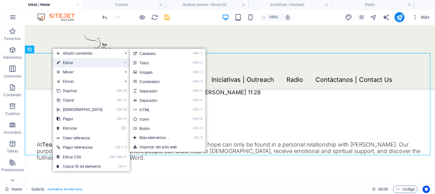
select select "4"
select select "%"
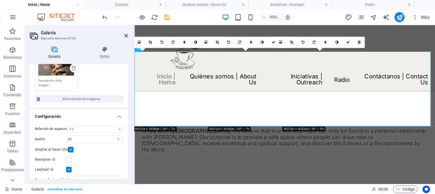
scroll to position [155, 0]
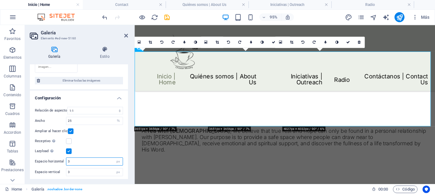
click at [81, 162] on input "3" at bounding box center [94, 160] width 56 height 7
type input "20"
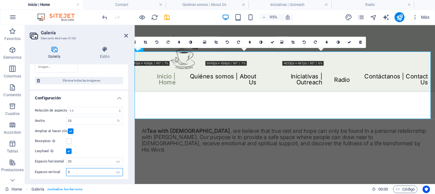
click at [74, 169] on input "3" at bounding box center [94, 171] width 56 height 7
type input "20"
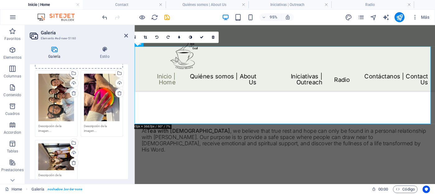
scroll to position [0, 0]
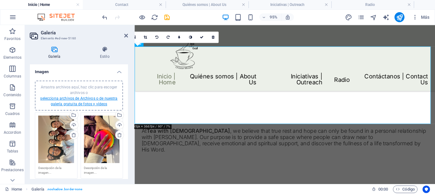
click at [80, 98] on link "selecciona archivos de Archivos o de nuestra galería gratuita de fotos y vídeos" at bounding box center [78, 101] width 77 height 10
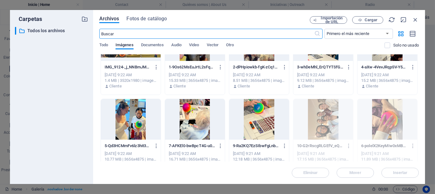
scroll to position [113, 0]
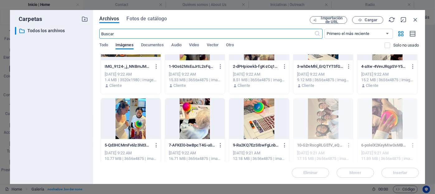
click at [133, 116] on div at bounding box center [131, 118] width 60 height 41
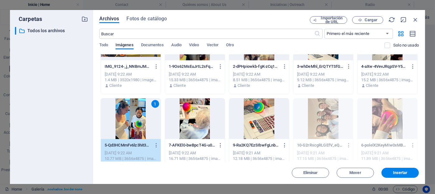
click at [133, 116] on div "1" at bounding box center [131, 118] width 60 height 41
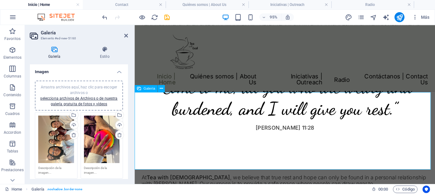
scroll to position [397, 0]
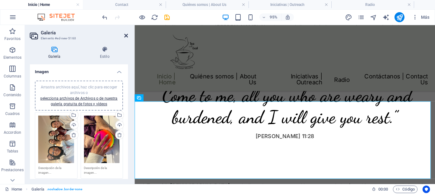
click at [126, 36] on icon at bounding box center [126, 35] width 4 height 5
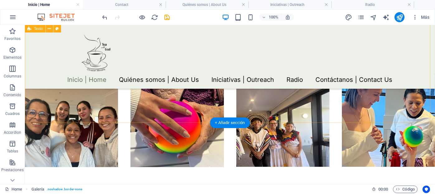
scroll to position [559, 0]
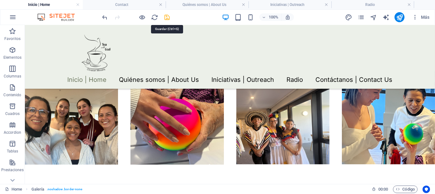
click at [168, 18] on icon "save" at bounding box center [167, 17] width 7 height 7
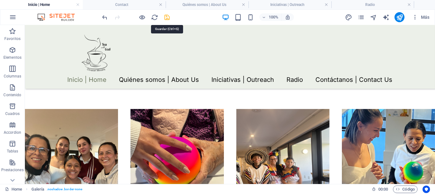
select select "4"
select select "%"
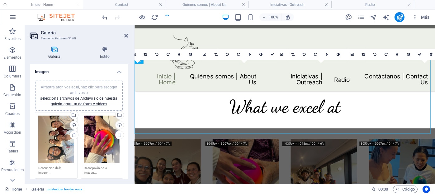
checkbox input "false"
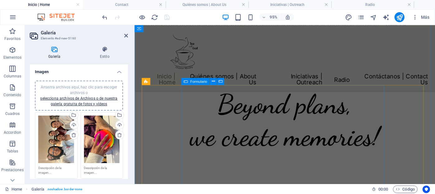
scroll to position [967, 0]
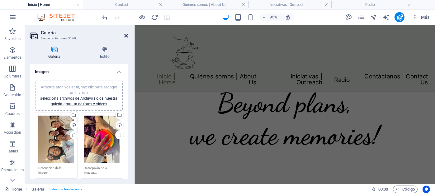
click at [125, 35] on icon at bounding box center [126, 35] width 4 height 5
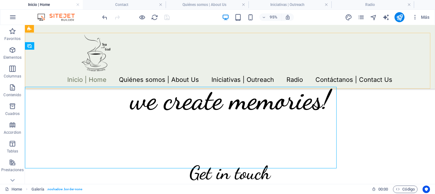
scroll to position [415, 0]
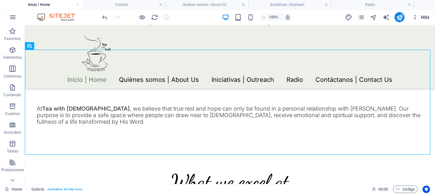
click at [427, 18] on span "Más" at bounding box center [421, 17] width 18 height 6
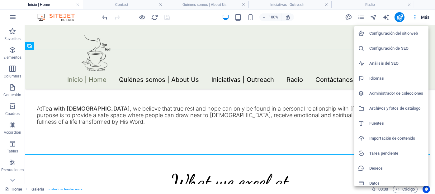
click at [393, 46] on h6 "Configuración de SEO" at bounding box center [397, 48] width 55 height 7
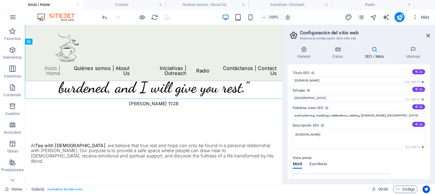
scroll to position [453, 0]
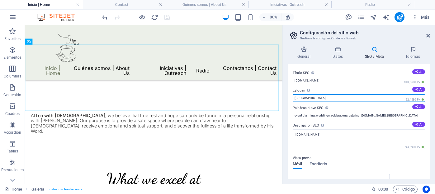
click at [312, 100] on input "[GEOGRAPHIC_DATA]" at bounding box center [359, 97] width 132 height 7
type input "B"
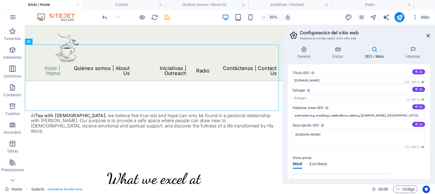
drag, startPoint x: 372, startPoint y: 156, endPoint x: 399, endPoint y: 158, distance: 26.9
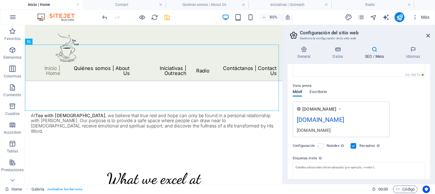
scroll to position [0, 0]
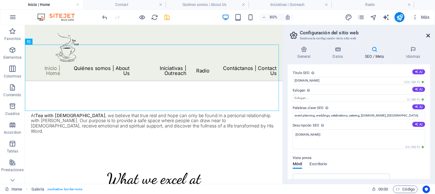
click at [430, 35] on icon at bounding box center [429, 35] width 4 height 5
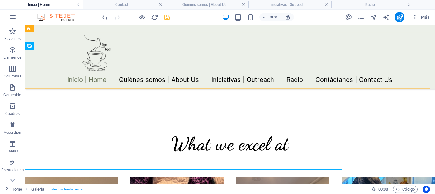
scroll to position [415, 0]
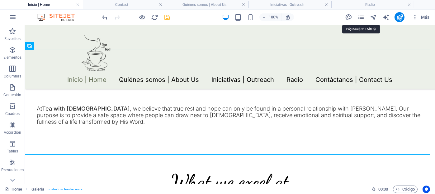
click at [362, 16] on icon "pages" at bounding box center [361, 17] width 7 height 7
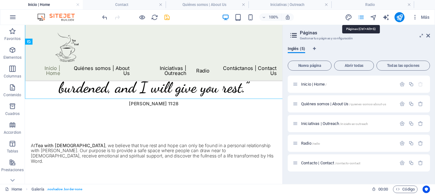
scroll to position [453, 0]
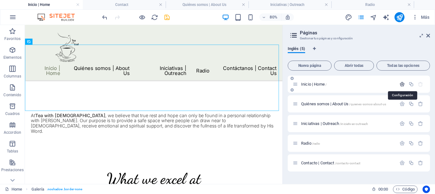
click at [400, 84] on icon "button" at bounding box center [402, 83] width 5 height 5
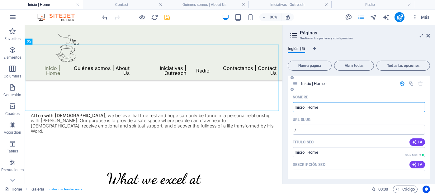
scroll to position [0, 0]
click at [427, 17] on span "Más" at bounding box center [421, 17] width 18 height 6
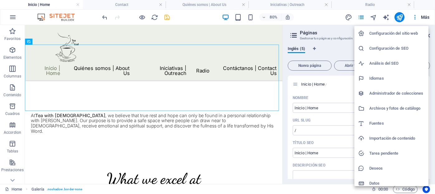
click at [382, 49] on h6 "Configuración de SEO" at bounding box center [397, 48] width 55 height 7
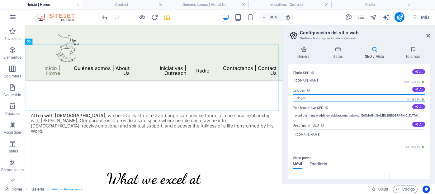
click at [330, 97] on input "Eslogan El eslogan de tu sitio web. AI" at bounding box center [359, 97] width 132 height 7
click at [311, 98] on input "[DEMOGRAPHIC_DATA] ministry" at bounding box center [359, 97] width 132 height 7
type input "[DEMOGRAPHIC_DATA] Ministry"
click at [398, 160] on div "Vista previa" at bounding box center [359, 157] width 132 height 7
click at [304, 54] on h4 "General" at bounding box center [305, 52] width 35 height 13
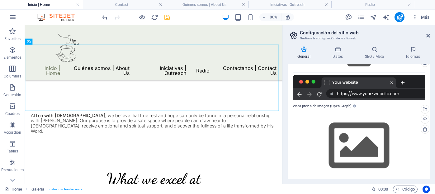
scroll to position [131, 0]
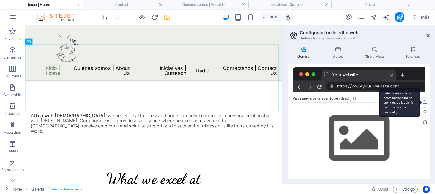
click at [427, 100] on div "Selecciona archivos del administrador de archivos, de la galería de fotos o car…" at bounding box center [424, 102] width 9 height 9
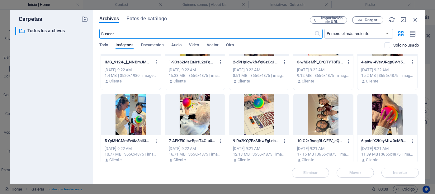
scroll to position [204, 0]
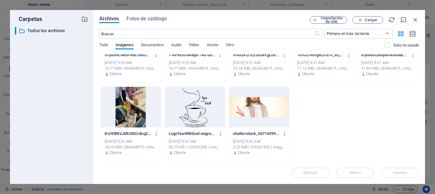
click at [194, 114] on div at bounding box center [195, 107] width 60 height 41
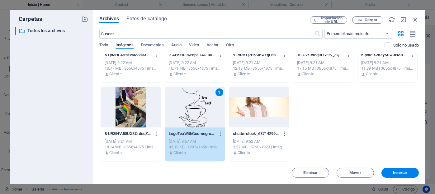
click at [194, 114] on div "1" at bounding box center [195, 107] width 60 height 41
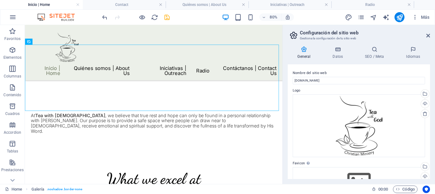
scroll to position [0, 0]
click at [335, 50] on icon at bounding box center [338, 49] width 30 height 6
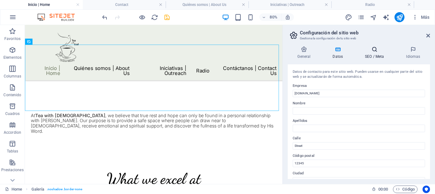
click at [373, 50] on icon at bounding box center [375, 49] width 39 height 6
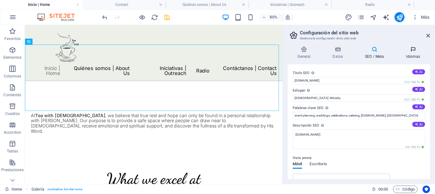
click at [411, 50] on icon at bounding box center [414, 49] width 34 height 6
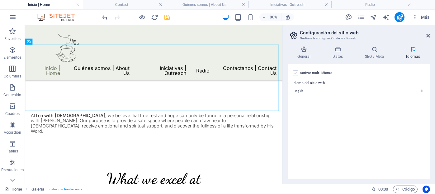
click at [294, 73] on label at bounding box center [296, 73] width 6 height 6
click at [0, 0] on input "Activar multi-idioma Para desactivar la opción multi-idioma, elimine todos los …" at bounding box center [0, 0] width 0 height 0
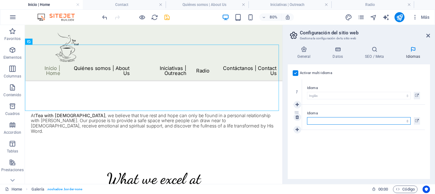
click at [322, 120] on select "Abkhazian Afar Afrikaans Akan Albanés Alemán Amharic Árabe Aragonese Armenian A…" at bounding box center [359, 120] width 104 height 7
select select "44"
click at [307, 117] on select "Abkhazian Afar Afrikaans Akan Albanés Alemán Amharic Árabe Aragonese Armenian A…" at bounding box center [359, 120] width 104 height 7
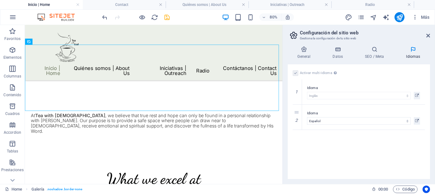
click at [338, 163] on div "Activar multi-idioma Para desactivar la opción multi-idioma, elimine todos los …" at bounding box center [359, 121] width 142 height 114
click at [428, 36] on icon at bounding box center [429, 35] width 4 height 5
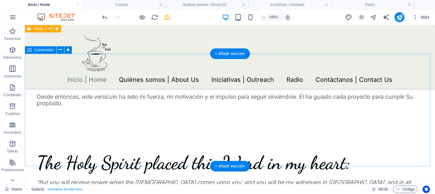
scroll to position [723, 0]
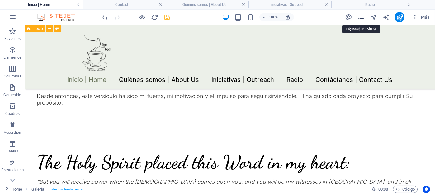
click at [364, 16] on icon "pages" at bounding box center [361, 17] width 7 height 7
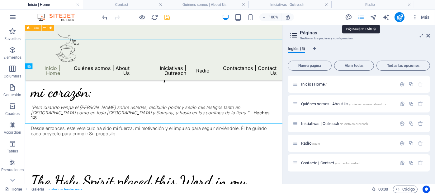
scroll to position [422, 0]
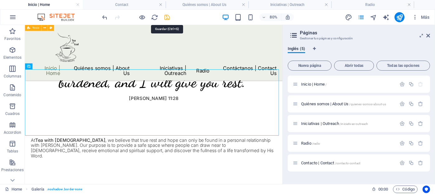
click at [167, 16] on icon "save" at bounding box center [167, 17] width 7 height 7
select select "4"
select select "%"
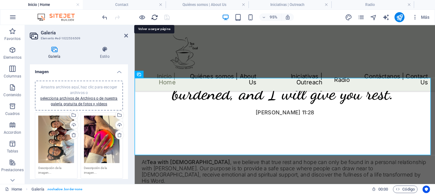
click at [153, 18] on icon "reload" at bounding box center [154, 17] width 7 height 7
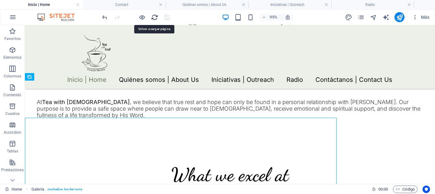
scroll to position [385, 0]
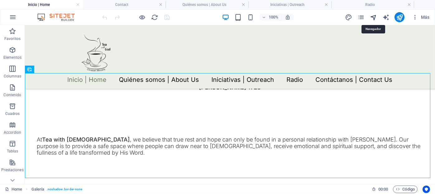
click at [375, 16] on icon "navigator" at bounding box center [373, 17] width 7 height 7
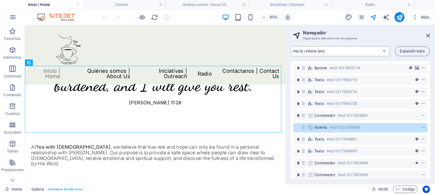
click at [352, 48] on select "Inicio | Home (en) Quiénes somos | About Us (en) Iniciativas | Outreach (en) Ra…" at bounding box center [340, 51] width 99 height 10
click at [359, 17] on icon "pages" at bounding box center [361, 17] width 7 height 7
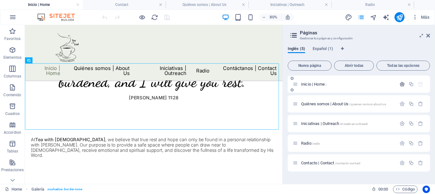
click at [403, 84] on icon "button" at bounding box center [402, 83] width 5 height 5
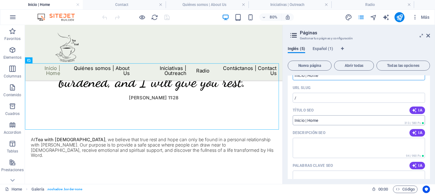
scroll to position [0, 0]
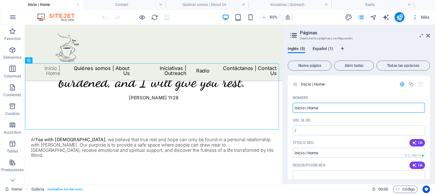
click at [323, 49] on span "Español (1)" at bounding box center [323, 49] width 21 height 9
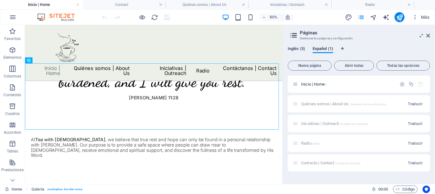
click at [296, 50] on span "Inglés (5)" at bounding box center [296, 49] width 17 height 9
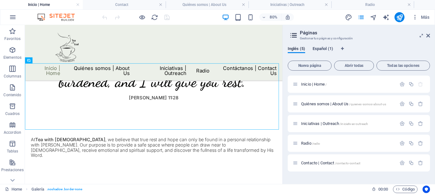
click at [321, 50] on span "Español (1)" at bounding box center [323, 49] width 21 height 9
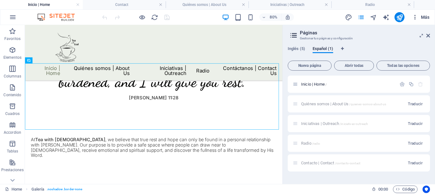
click at [425, 16] on span "Más" at bounding box center [421, 17] width 18 height 6
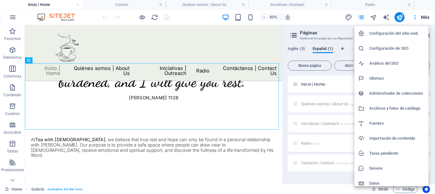
click at [250, 46] on div at bounding box center [217, 97] width 435 height 194
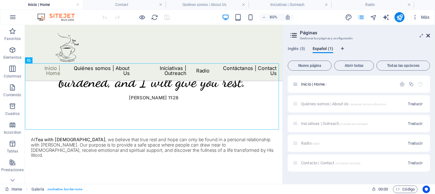
click at [427, 35] on icon at bounding box center [429, 35] width 4 height 5
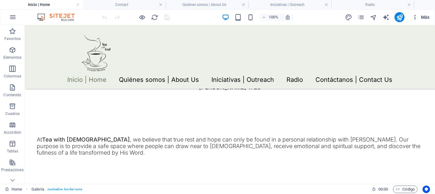
click at [424, 18] on span "Más" at bounding box center [421, 17] width 18 height 6
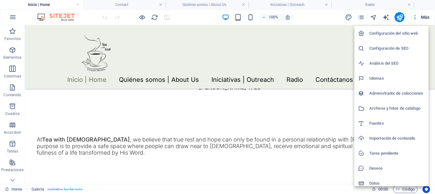
click at [392, 63] on h6 "Análisis del SEO" at bounding box center [397, 63] width 55 height 7
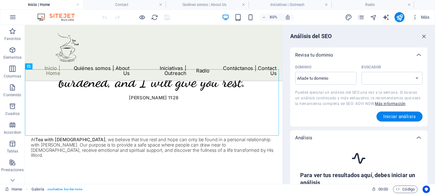
select select "[DOMAIN_NAME]"
click at [425, 16] on span "Más" at bounding box center [421, 17] width 18 height 6
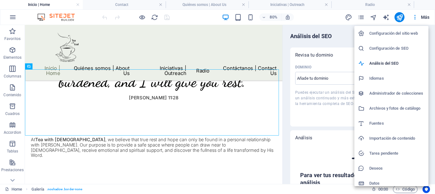
click at [396, 50] on h6 "Configuración de SEO" at bounding box center [397, 48] width 55 height 7
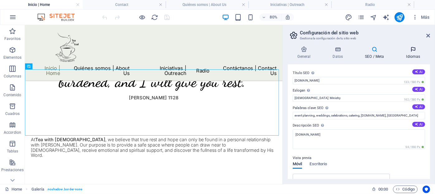
click at [410, 51] on icon at bounding box center [414, 49] width 34 height 6
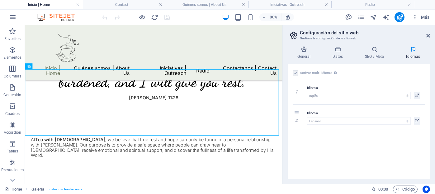
click at [208, 17] on div "80% Más" at bounding box center [266, 17] width 331 height 10
click at [414, 18] on icon "button" at bounding box center [415, 17] width 6 height 6
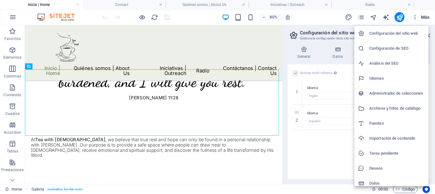
scroll to position [4, 0]
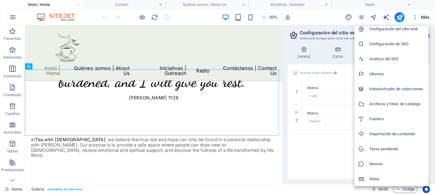
click at [220, 40] on div at bounding box center [217, 97] width 435 height 194
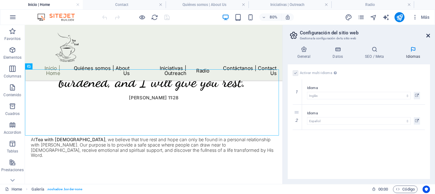
click at [430, 36] on icon at bounding box center [429, 35] width 4 height 5
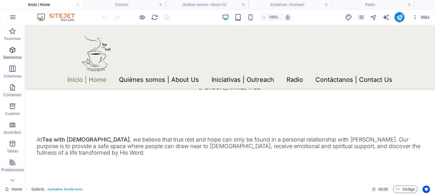
click at [18, 53] on span "Elementos" at bounding box center [12, 53] width 25 height 15
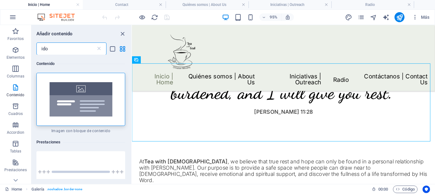
scroll to position [0, 0]
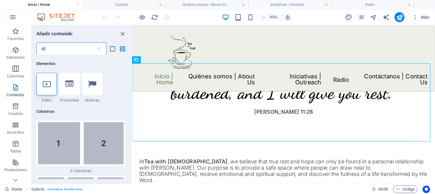
type input "i"
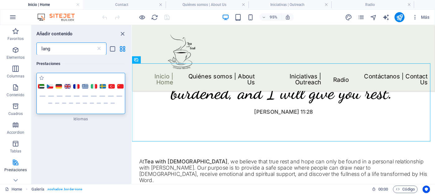
type input "lang"
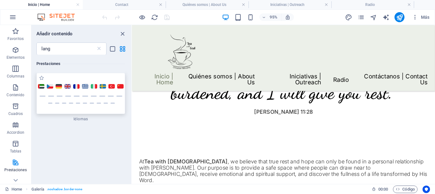
click at [105, 90] on img at bounding box center [81, 93] width 86 height 20
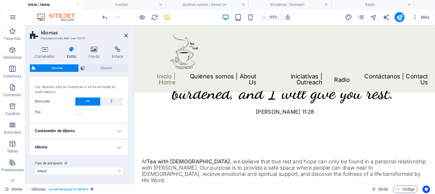
scroll to position [10, 0]
click at [78, 130] on h4 "Contenedor de idioma" at bounding box center [79, 130] width 98 height 15
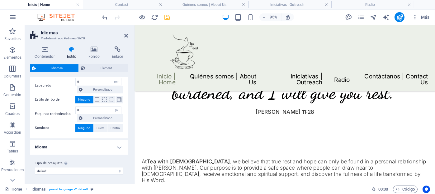
scroll to position [0, 0]
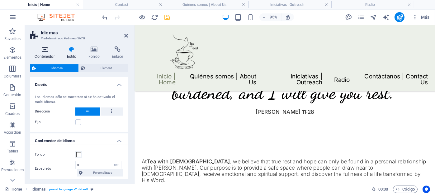
click at [44, 52] on icon at bounding box center [45, 49] width 30 height 6
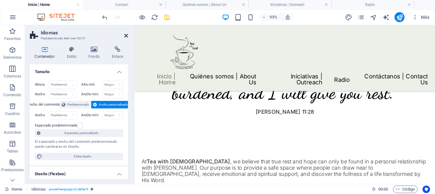
click at [125, 34] on icon at bounding box center [126, 35] width 4 height 5
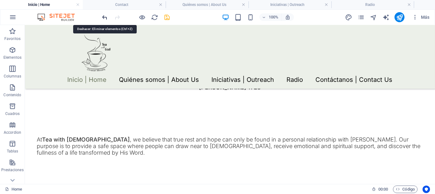
click at [104, 16] on icon "undo" at bounding box center [105, 17] width 7 height 7
